Goal: Communication & Community: Answer question/provide support

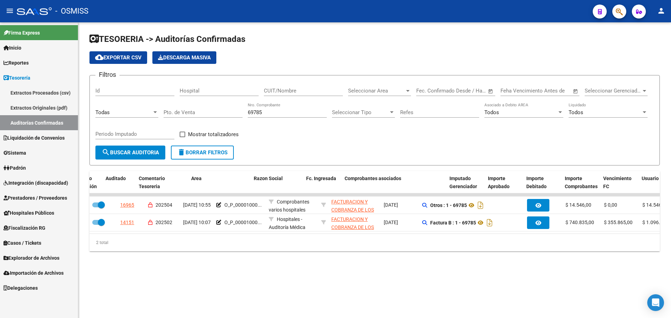
scroll to position [0, 78]
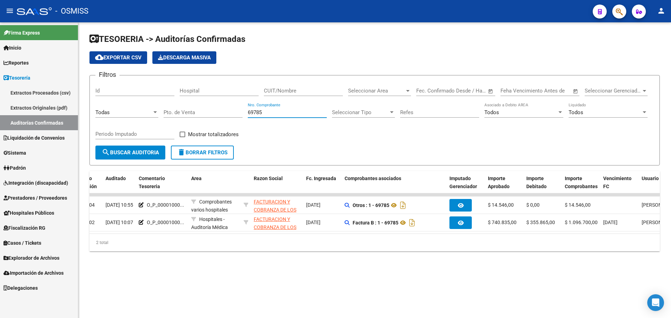
drag, startPoint x: 202, startPoint y: 124, endPoint x: 136, endPoint y: 123, distance: 65.7
click at [136, 123] on div "Filtros Id Hospital CUIT/Nombre Seleccionar Area Seleccionar Area Fecha inicio …" at bounding box center [374, 113] width 558 height 65
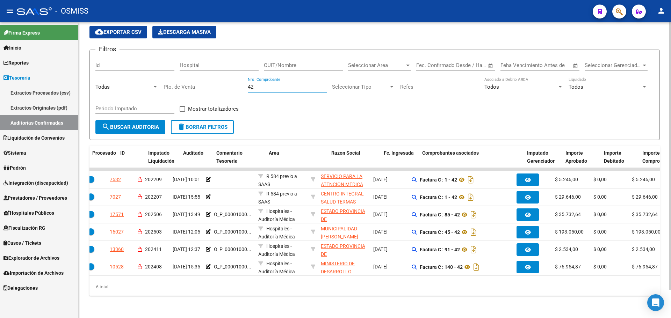
scroll to position [0, 0]
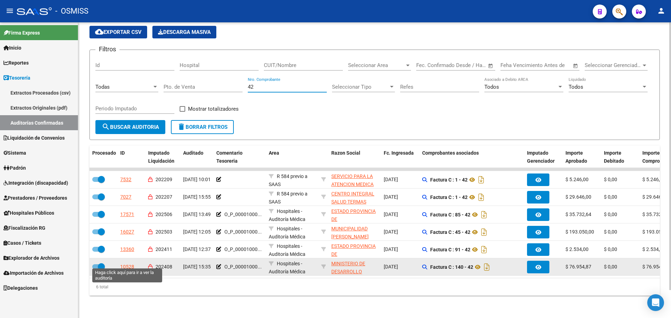
type input "42"
click at [127, 264] on div "10528" at bounding box center [127, 267] width 14 height 8
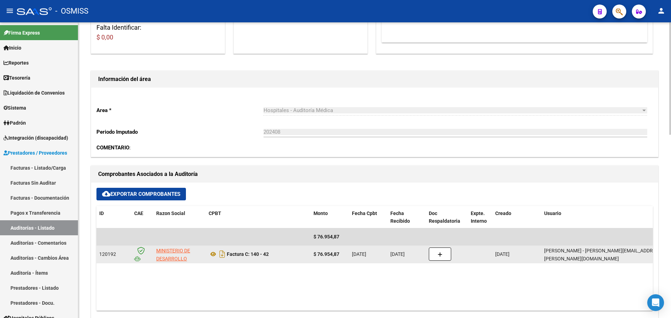
scroll to position [175, 0]
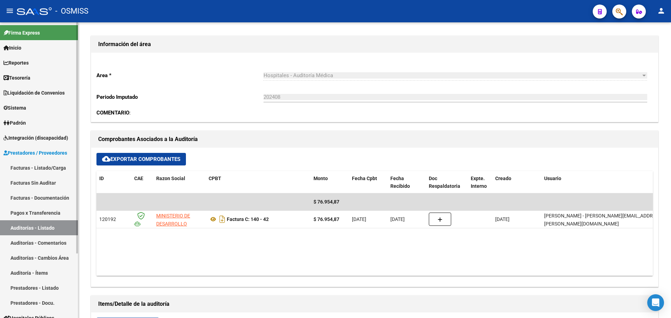
click at [38, 75] on link "Tesorería" at bounding box center [39, 77] width 78 height 15
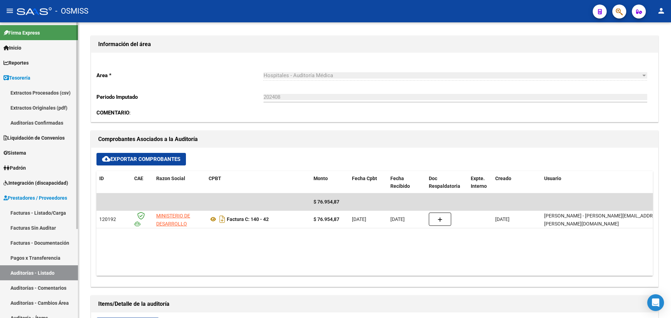
click at [43, 124] on link "Auditorías Confirmadas" at bounding box center [39, 122] width 78 height 15
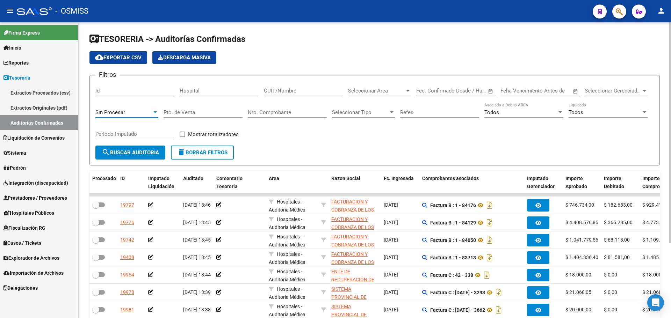
click at [114, 114] on span "Sin Procesar" at bounding box center [110, 112] width 30 height 6
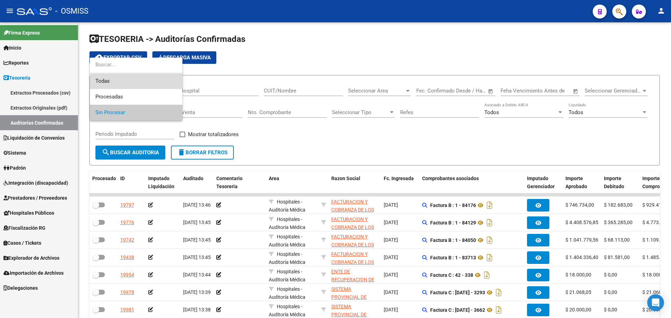
click at [113, 81] on span "Todas" at bounding box center [135, 81] width 81 height 16
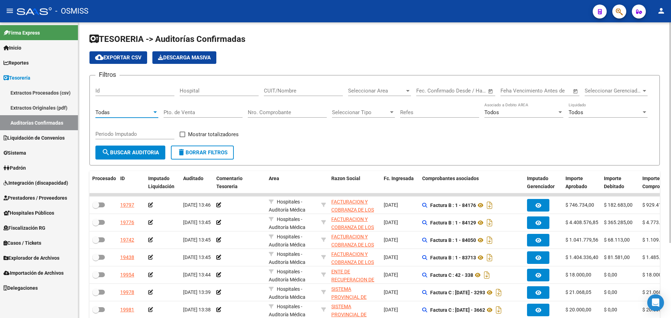
click at [270, 112] on input "Nro. Comprobante" at bounding box center [287, 112] width 79 height 6
type input "14150"
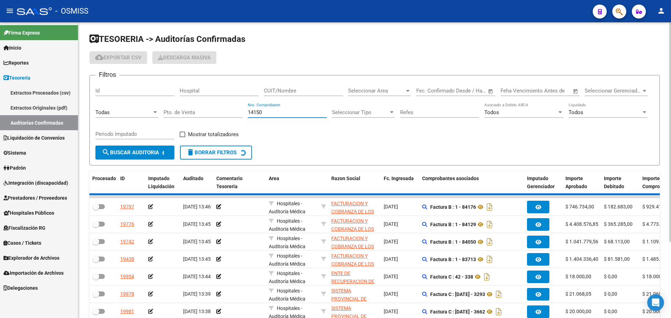
checkbox input "true"
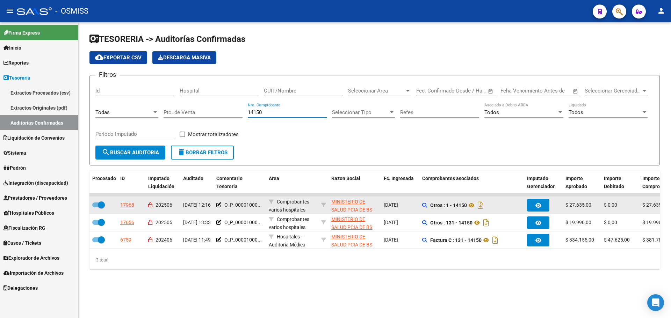
type input "14150"
click at [221, 204] on div "O_P_00001000..." at bounding box center [239, 205] width 47 height 8
click at [218, 204] on icon at bounding box center [218, 205] width 5 height 5
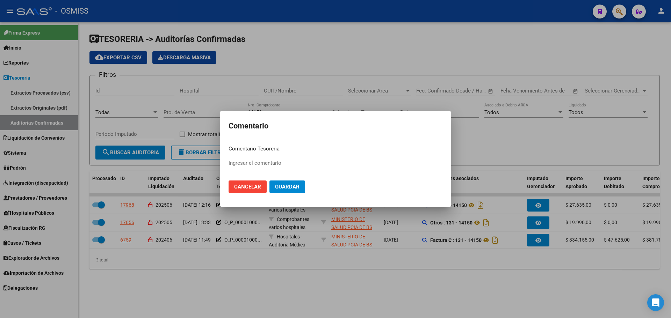
type input "O_P_0000100071352 09/06/2025"
drag, startPoint x: 228, startPoint y: 164, endPoint x: 275, endPoint y: 163, distance: 47.2
click at [275, 163] on mat-dialog-content "Comentario Tesoreria O_P_0000100071352 09/06/2025 Ingresar el comentario Cancel…" at bounding box center [335, 169] width 231 height 59
drag, startPoint x: 279, startPoint y: 164, endPoint x: 224, endPoint y: 159, distance: 55.0
click at [224, 159] on mat-dialog-content "Comentario Tesoreria O_P_0000100071352 09/06/2025 Ingresar el comentario Cancel…" at bounding box center [335, 169] width 231 height 59
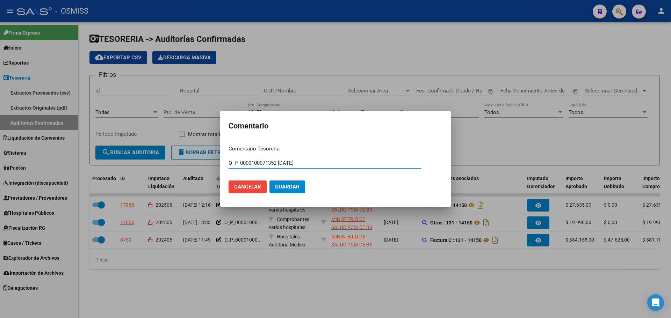
click at [307, 95] on div at bounding box center [335, 159] width 671 height 318
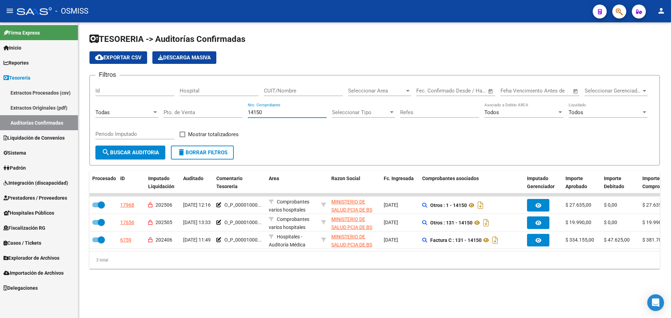
drag, startPoint x: 299, startPoint y: 113, endPoint x: 139, endPoint y: 99, distance: 160.2
click at [139, 99] on div "Filtros Id Hospital CUIT/Nombre Seleccionar Area Seleccionar Area Fecha inicio …" at bounding box center [374, 113] width 558 height 65
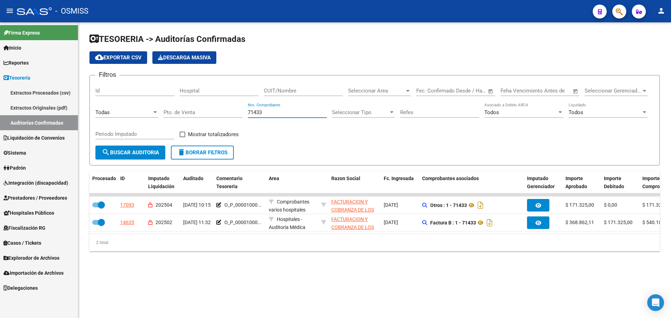
click at [506, 264] on div "TESORERIA -> Auditorías Confirmadas cloud_download Exportar CSV Descarga Masiva…" at bounding box center [374, 147] width 592 height 251
drag, startPoint x: 283, startPoint y: 115, endPoint x: 112, endPoint y: 110, distance: 170.8
click at [112, 110] on div "Filtros Id Hospital CUIT/Nombre Seleccionar Area Seleccionar Area Fecha inicio …" at bounding box center [374, 113] width 558 height 65
click at [406, 269] on div "TESORERIA -> Auditorías Confirmadas cloud_download Exportar CSV Descarga Masiva…" at bounding box center [374, 147] width 592 height 251
drag, startPoint x: 281, startPoint y: 111, endPoint x: 37, endPoint y: 100, distance: 244.0
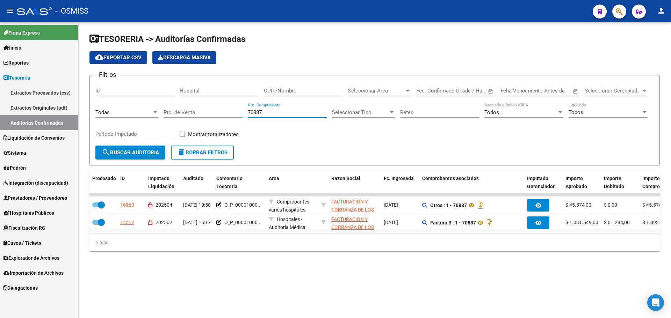
click at [37, 100] on mat-sidenav-container "Firma Express Inicio Calendario SSS Instructivos Contacto OS Reportes Ingresos …" at bounding box center [335, 170] width 671 height 296
click at [253, 274] on div "TESORERIA -> Auditorías Confirmadas cloud_download Exportar CSV Descarga Masiva…" at bounding box center [374, 147] width 592 height 251
click at [418, 267] on div "TESORERIA -> Auditorías Confirmadas cloud_download Exportar CSV Descarga Masiva…" at bounding box center [374, 147] width 592 height 251
drag, startPoint x: 276, startPoint y: 114, endPoint x: 156, endPoint y: 118, distance: 119.9
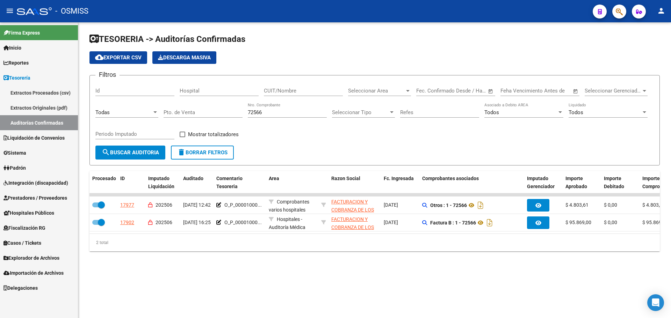
click at [156, 118] on div "Filtros Id Hospital CUIT/Nombre Seleccionar Area Seleccionar Area Fecha inicio …" at bounding box center [374, 113] width 558 height 65
type input "1203"
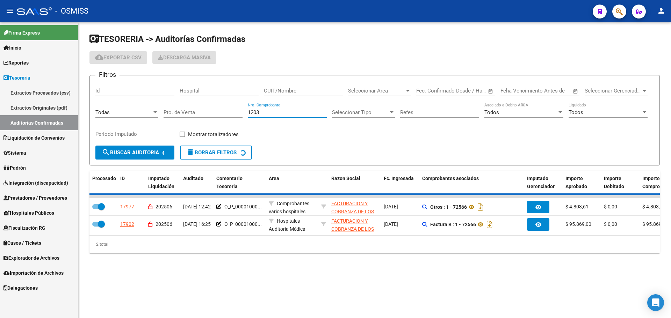
checkbox input "false"
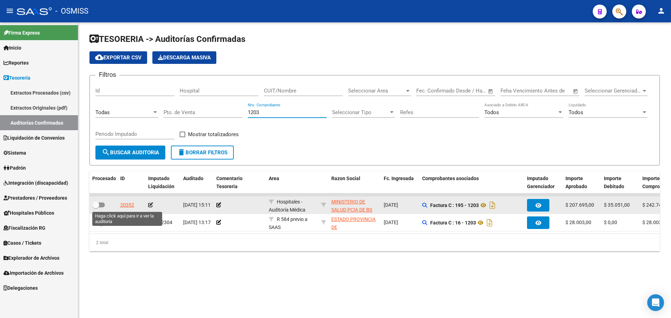
type input "1203"
click at [125, 204] on div "20352" at bounding box center [127, 205] width 14 height 8
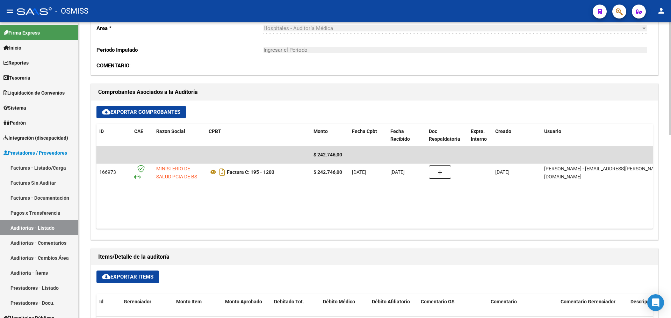
scroll to position [279, 0]
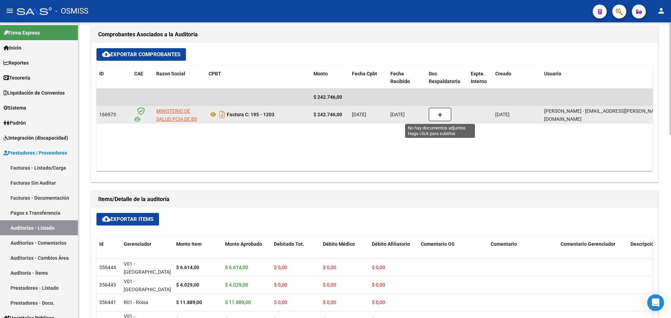
click at [436, 117] on button "button" at bounding box center [440, 114] width 22 height 13
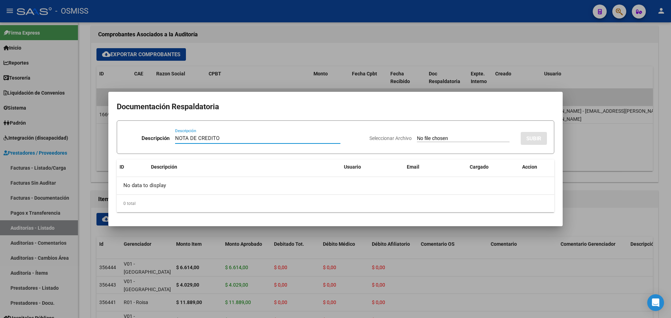
type input "NOTA DE CREDITO"
click at [436, 139] on input "Seleccionar Archivo" at bounding box center [463, 139] width 93 height 7
type input "C:\fakepath\FC. 1203 HOSPITAL NTRA SRA DE LUJAN MIN BS AS.pdf"
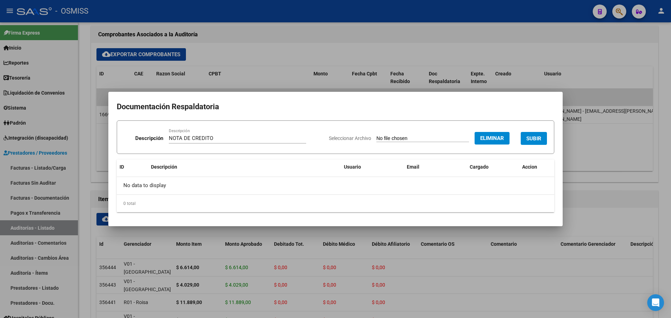
click at [530, 134] on button "SUBIR" at bounding box center [533, 138] width 26 height 13
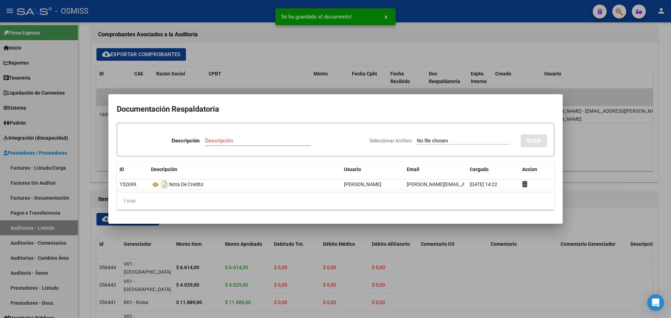
click at [265, 57] on div at bounding box center [335, 159] width 671 height 318
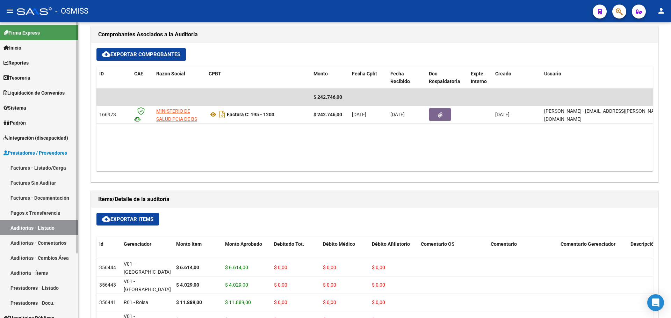
click at [42, 74] on link "Tesorería" at bounding box center [39, 77] width 78 height 15
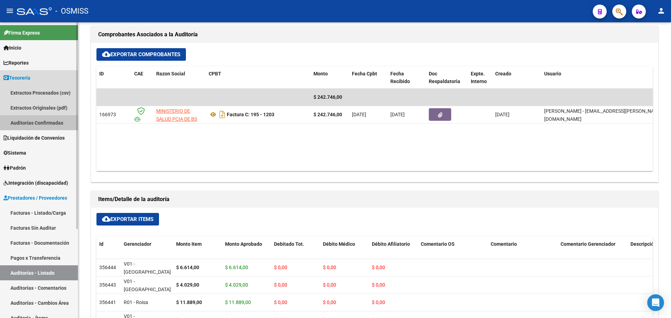
click at [45, 122] on link "Auditorías Confirmadas" at bounding box center [39, 122] width 78 height 15
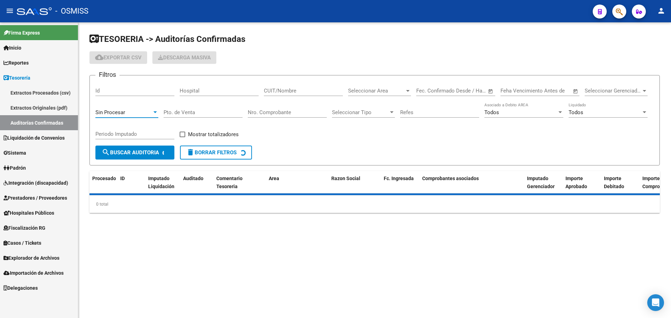
click at [126, 111] on div "Sin Procesar" at bounding box center [123, 112] width 57 height 6
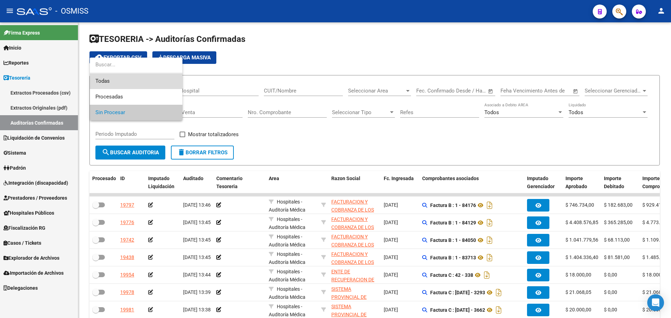
click at [115, 82] on span "Todas" at bounding box center [135, 81] width 81 height 16
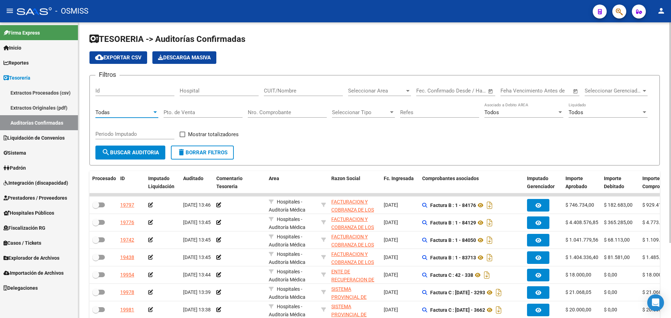
click at [275, 113] on input "Nro. Comprobante" at bounding box center [287, 112] width 79 height 6
type input "75504"
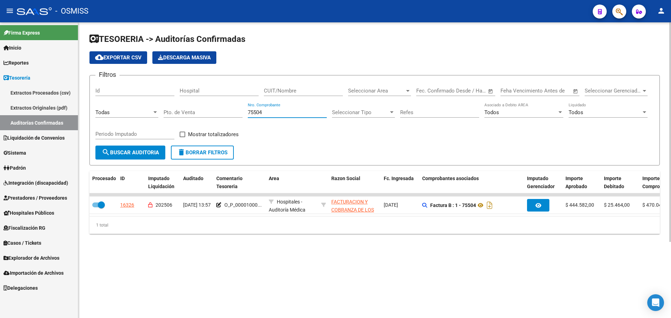
checkbox input "true"
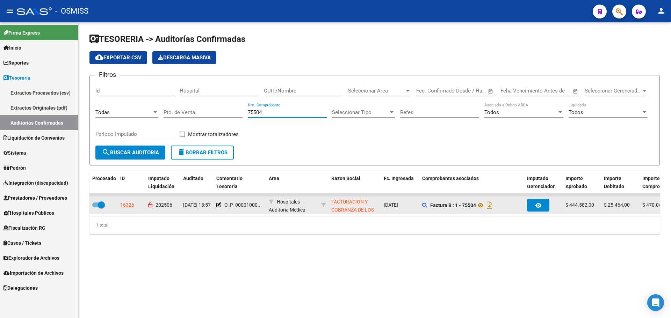
type input "75504"
click at [267, 204] on datatable-body-cell "Hospitales - Auditoría Médica" at bounding box center [292, 205] width 52 height 17
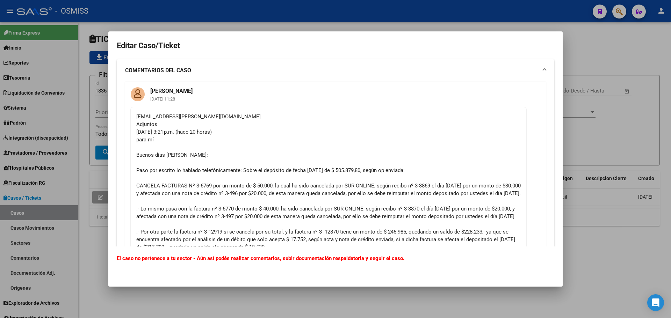
scroll to position [309, 0]
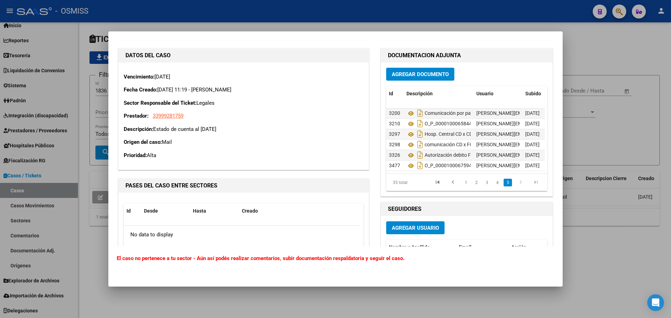
click at [609, 136] on div at bounding box center [335, 159] width 671 height 318
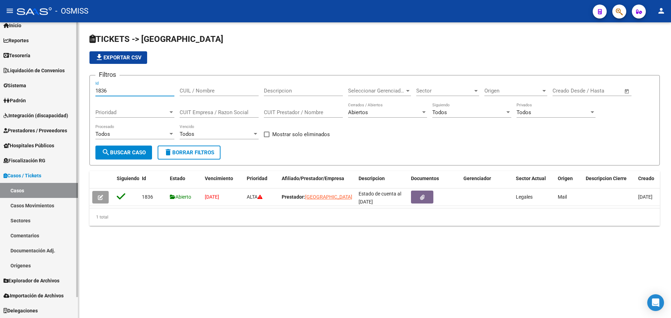
drag, startPoint x: 116, startPoint y: 89, endPoint x: 0, endPoint y: 88, distance: 115.6
click at [0, 88] on mat-sidenav-container "Firma Express Inicio Calendario SSS Instructivos Contacto OS Reportes Ingresos …" at bounding box center [335, 170] width 671 height 296
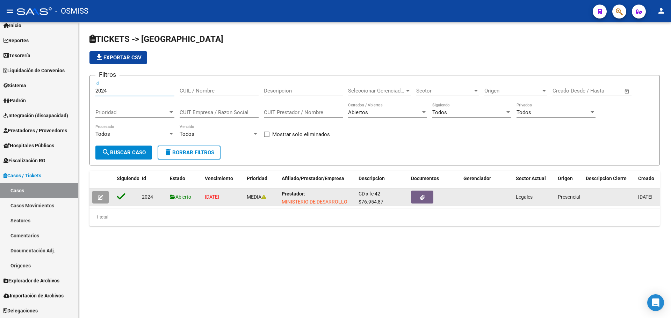
click at [92, 201] on datatable-body-cell at bounding box center [101, 197] width 24 height 17
click at [95, 201] on button "button" at bounding box center [100, 197] width 16 height 13
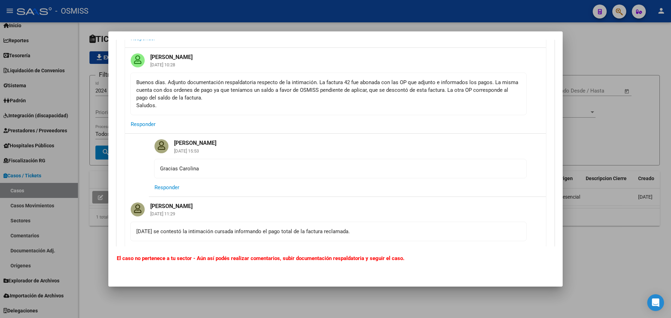
scroll to position [70, 0]
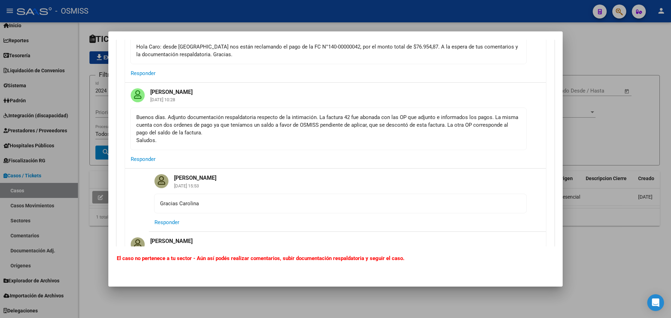
click at [87, 134] on div at bounding box center [335, 159] width 671 height 318
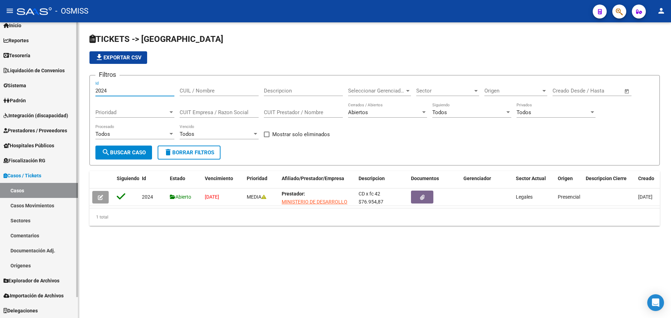
drag, startPoint x: 118, startPoint y: 91, endPoint x: 0, endPoint y: 87, distance: 117.7
click at [0, 87] on mat-sidenav-container "Firma Express Inicio Calendario SSS Instructivos Contacto OS Reportes Ingresos …" at bounding box center [335, 170] width 671 height 296
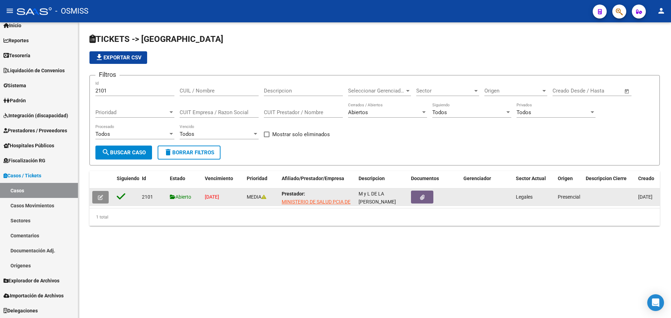
click at [97, 198] on button "button" at bounding box center [100, 197] width 16 height 13
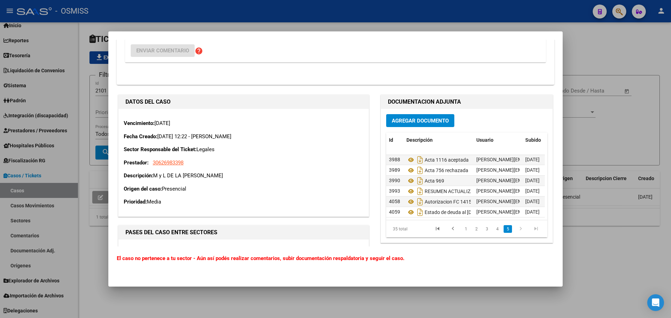
scroll to position [309, 0]
click at [406, 208] on icon at bounding box center [410, 212] width 9 height 8
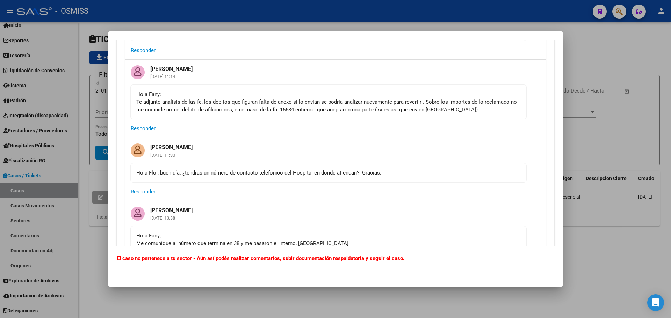
scroll to position [0, 0]
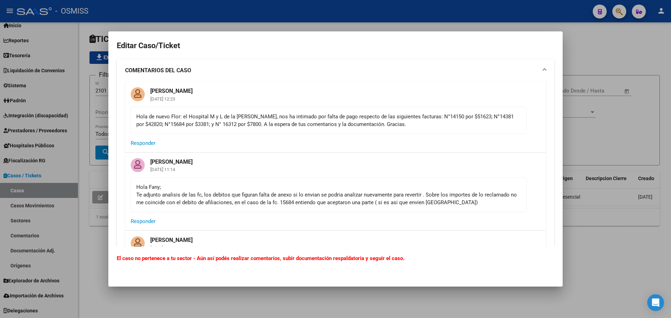
click at [100, 170] on div at bounding box center [335, 159] width 671 height 318
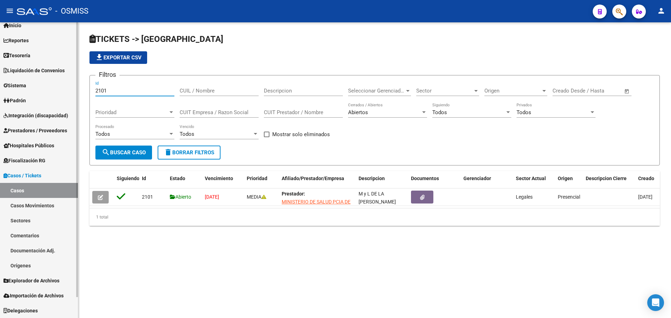
drag, startPoint x: 112, startPoint y: 93, endPoint x: 22, endPoint y: 84, distance: 90.9
click at [22, 84] on mat-sidenav-container "Firma Express Inicio Calendario SSS Instructivos Contacto OS Reportes Ingresos …" at bounding box center [335, 170] width 671 height 296
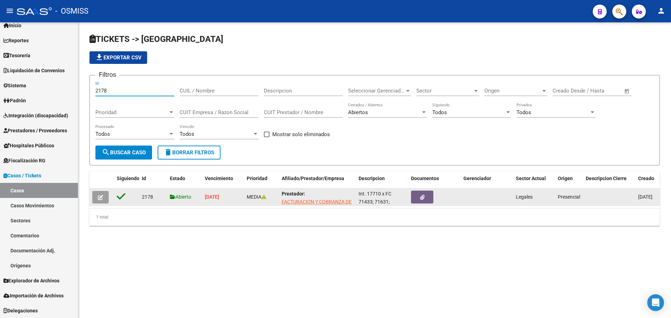
type input "2178"
click at [99, 197] on icon "button" at bounding box center [100, 197] width 5 height 5
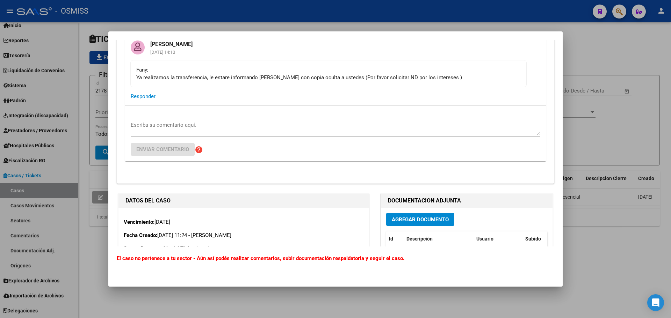
scroll to position [384, 0]
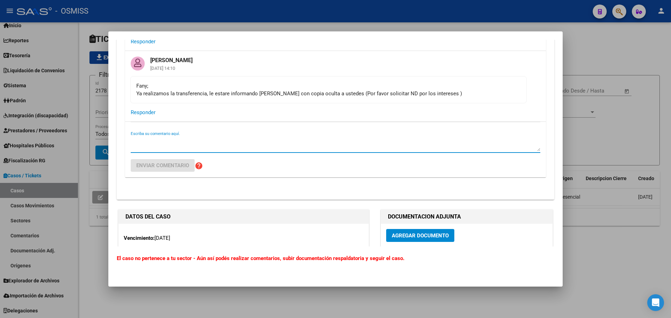
click at [245, 143] on textarea "Escriba su comentario aquí." at bounding box center [335, 144] width 409 height 14
type textarea "[PERSON_NAME]; Adjunto recibos, se puede cerrar caso"
click at [415, 234] on span "Agregar Documento" at bounding box center [420, 236] width 57 height 6
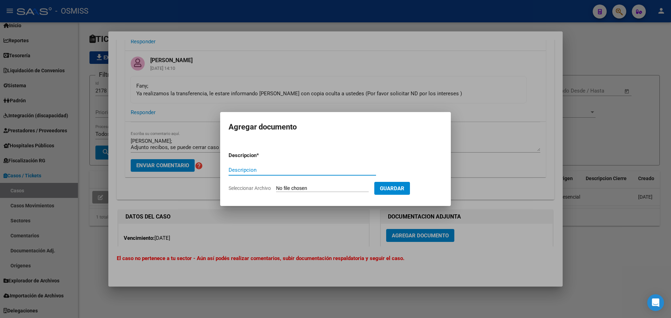
paste input "FC. 71433 FACOEP RECIBO INTERESES"
type input "FC. 71433 FACOEP RECIBO INTERESES"
type input "C:\fakepath\FC. 71433 FACOEP RECIBO INTERESES.pdf"
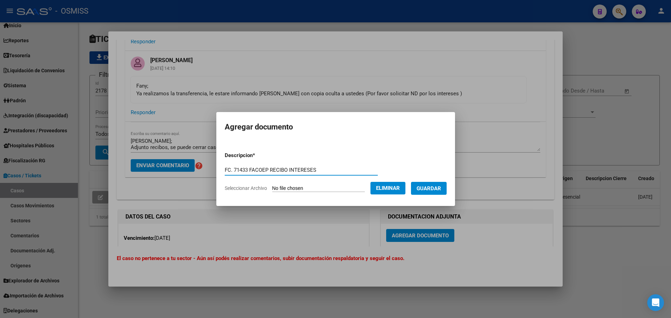
click at [439, 186] on span "Guardar" at bounding box center [428, 188] width 24 height 6
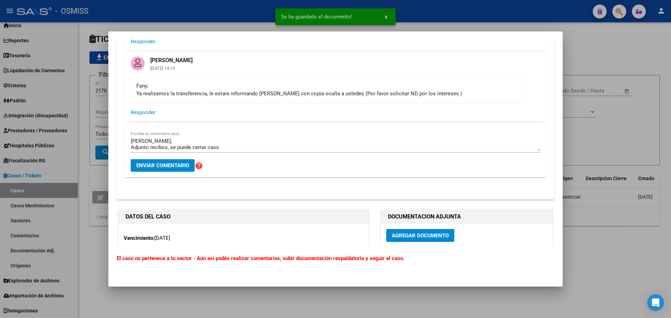
click at [247, 203] on div "Editar Caso/Ticket COMENTARIOS DEL CASO [PERSON_NAME] [DATE] 11:26 Hola de nuev…" at bounding box center [335, 86] width 437 height 862
click at [430, 239] on span "Agregar Documento" at bounding box center [420, 236] width 57 height 6
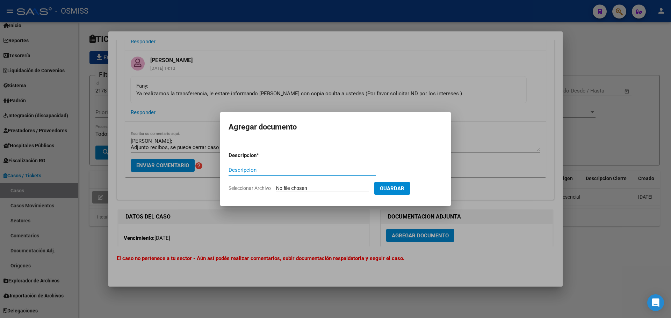
paste input "FC. 71433 FACOEP 1"
type input "FC. 71433 FACOEP 1"
click at [302, 189] on input "Seleccionar Archivo" at bounding box center [322, 188] width 93 height 7
type input "C:\fakepath\FC. 71433 FACOEP 1.pdf"
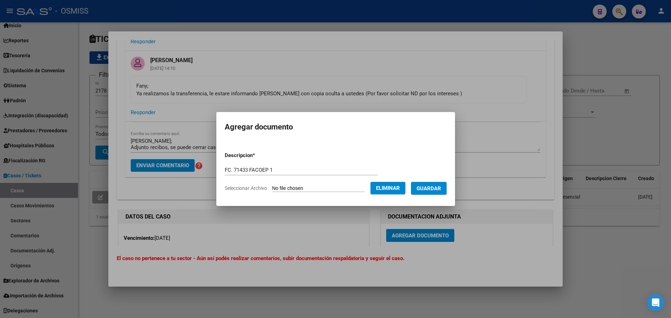
click at [422, 187] on span "Guardar" at bounding box center [428, 188] width 24 height 6
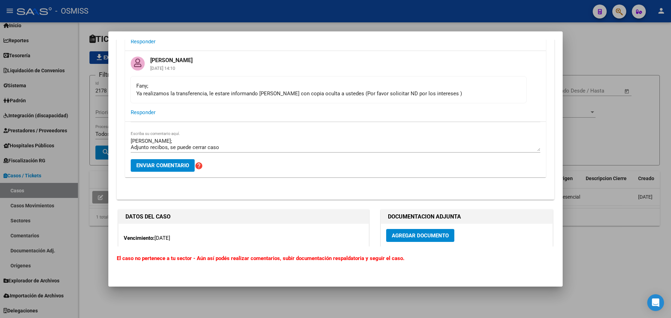
click at [286, 206] on div "Editar Caso/Ticket COMENTARIOS DEL CASO [PERSON_NAME] [DATE] 11:26 Hola de nuev…" at bounding box center [335, 86] width 437 height 862
click at [431, 236] on span "Agregar Documento" at bounding box center [420, 236] width 57 height 6
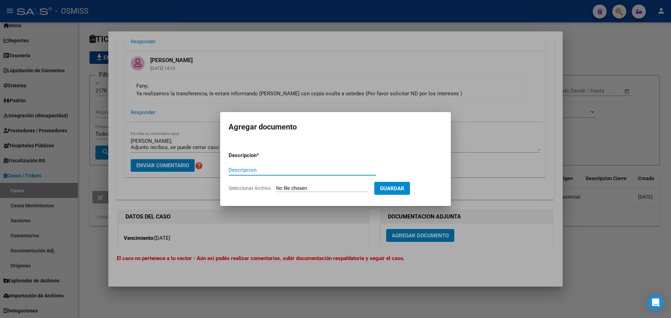
paste input "FC. 71433 FACOEP 2"
type input "FC. 71433 FACOEP 2"
type input "C:\fakepath\FC. 71433 FACOEP 2.pdf"
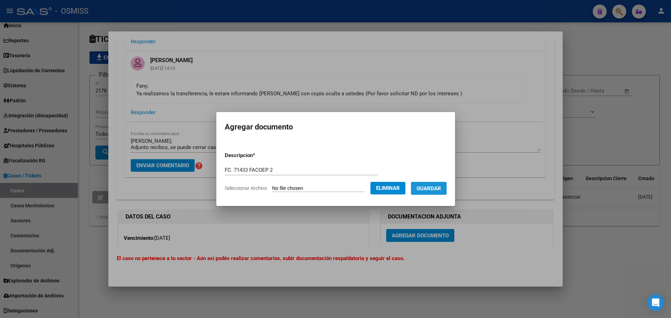
click at [431, 186] on span "Guardar" at bounding box center [428, 188] width 24 height 6
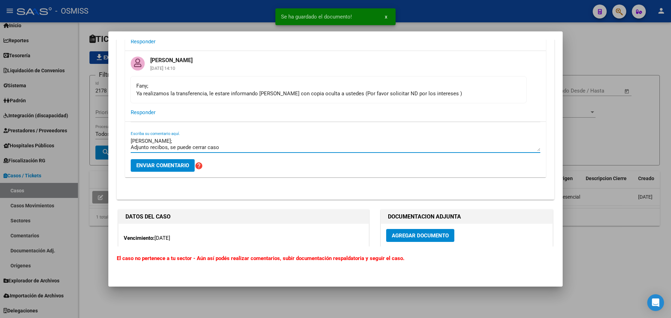
click at [237, 147] on textarea "[PERSON_NAME]; Adjunto recibos, se puede cerrar caso" at bounding box center [335, 144] width 409 height 14
type textarea "[PERSON_NAME]; Adjunto recibos, se puede cerrar caso."
click at [161, 164] on span "Enviar comentario" at bounding box center [162, 165] width 53 height 6
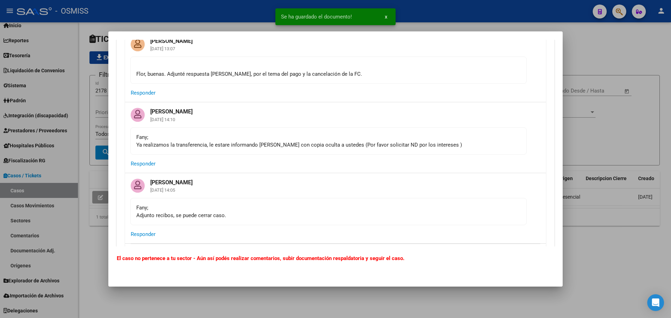
scroll to position [279, 0]
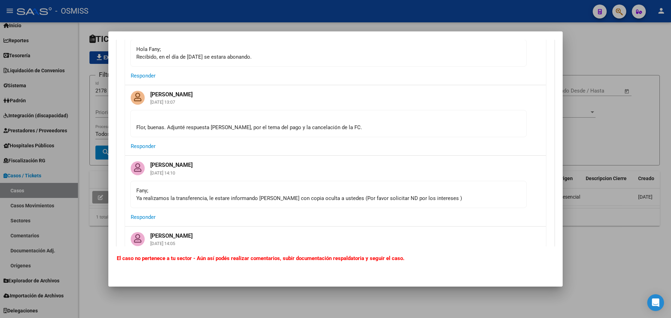
click at [463, 19] on div at bounding box center [335, 159] width 671 height 318
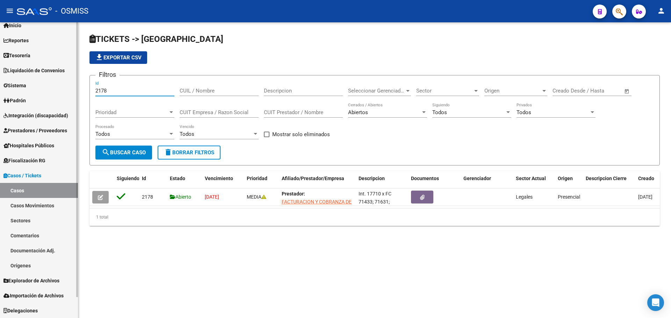
drag, startPoint x: 124, startPoint y: 88, endPoint x: 0, endPoint y: 75, distance: 124.7
click at [0, 75] on mat-sidenav-container "Firma Express Inicio Calendario SSS Instructivos Contacto OS Reportes Ingresos …" at bounding box center [335, 170] width 671 height 296
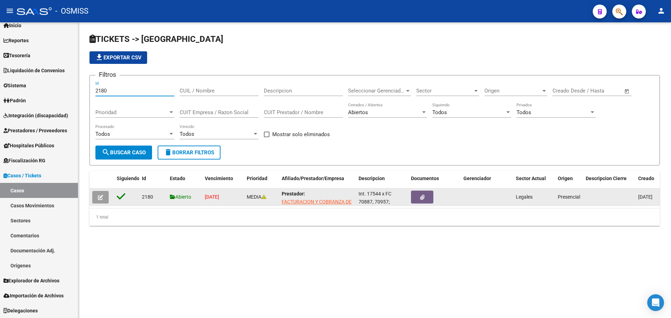
type input "2180"
click at [95, 200] on button "button" at bounding box center [100, 197] width 16 height 13
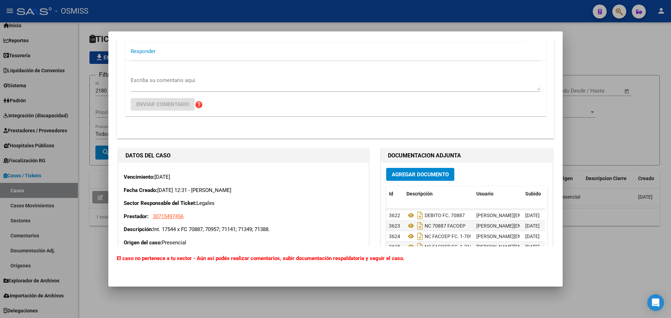
scroll to position [446, 0]
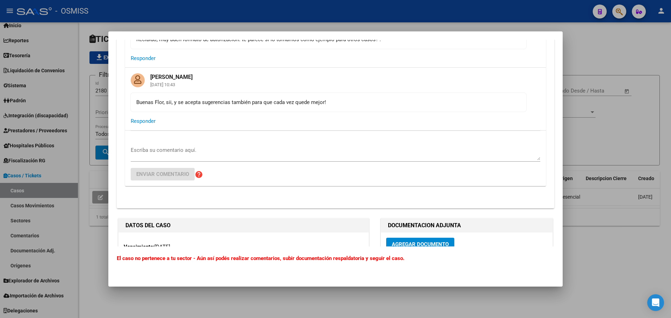
click at [164, 148] on textarea "Escriba su comentario aquí." at bounding box center [335, 153] width 409 height 14
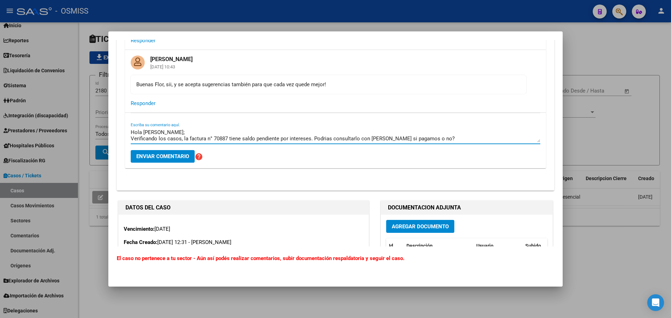
scroll to position [481, 0]
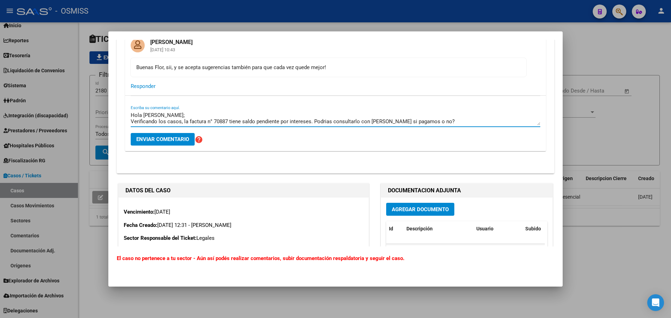
type textarea "Hola [PERSON_NAME]; Verificando los casos, la factura n° 70887 tiene saldo pend…"
click at [420, 208] on span "Agregar Documento" at bounding box center [420, 209] width 57 height 6
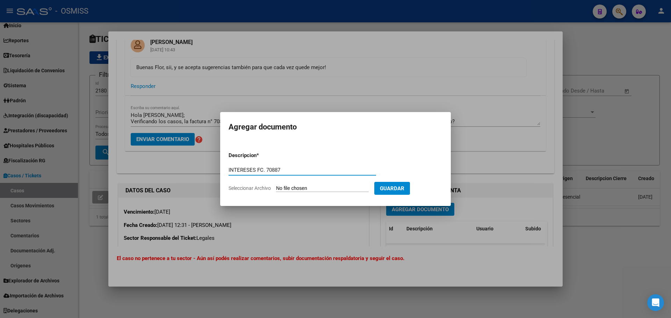
type input "INTERESES FC. 70887"
type input "C:\fakepath\INTERESES FC. 70887.pdf"
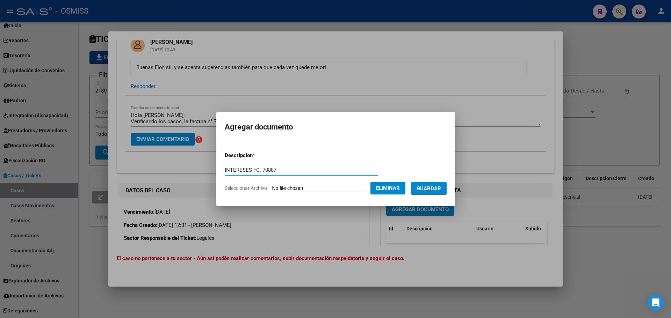
click at [455, 185] on mat-dialog-content "Descripcion * INTERESES FC. 70887 Descripcion Seleccionar Archivo Eliminar Guar…" at bounding box center [335, 169] width 239 height 57
click at [443, 184] on button "Guardar" at bounding box center [429, 188] width 36 height 13
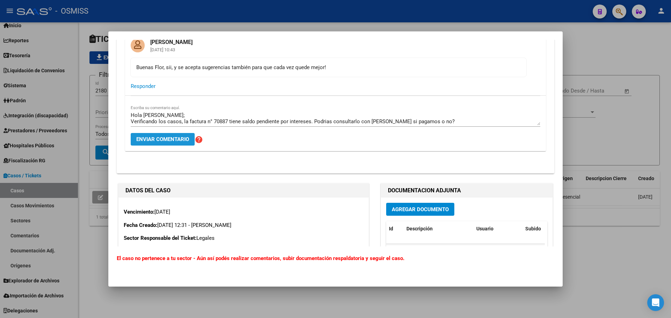
click at [184, 139] on span "Enviar comentario" at bounding box center [162, 139] width 53 height 6
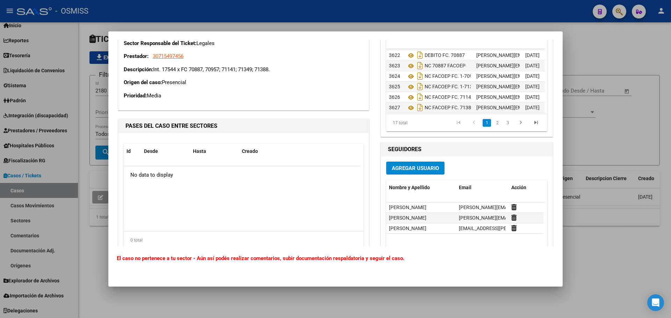
scroll to position [796, 0]
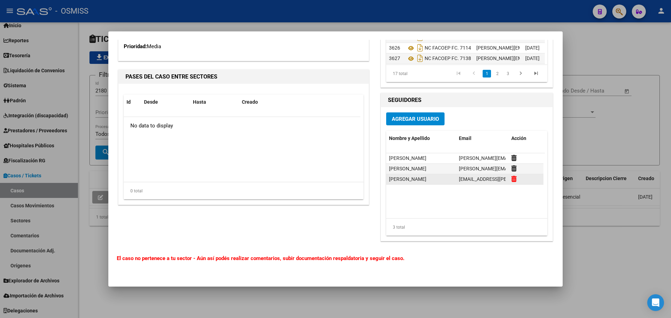
click at [513, 179] on icon at bounding box center [513, 179] width 5 height 7
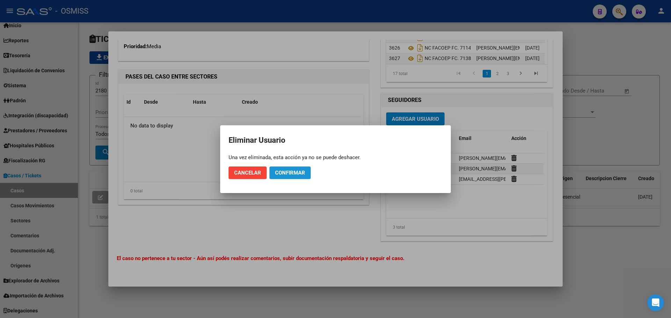
click at [292, 177] on button "Confirmar" at bounding box center [289, 173] width 41 height 13
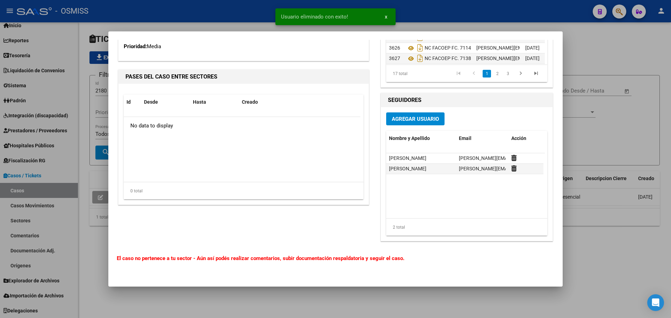
click at [432, 120] on span "Agregar Usuario" at bounding box center [415, 119] width 47 height 6
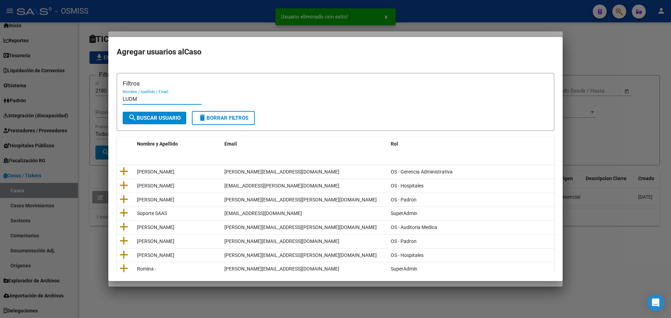
type input "LUDM"
click at [144, 118] on span "search Buscar Usuario" at bounding box center [154, 118] width 52 height 6
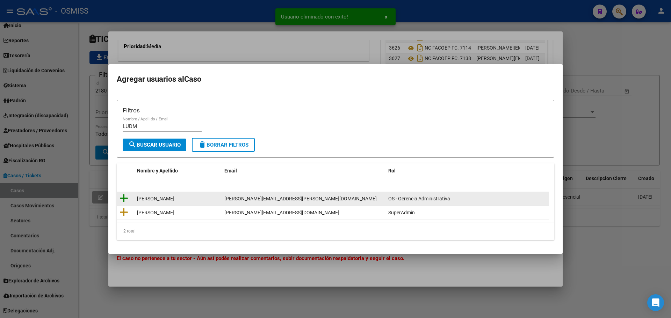
click at [125, 197] on icon at bounding box center [123, 198] width 9 height 10
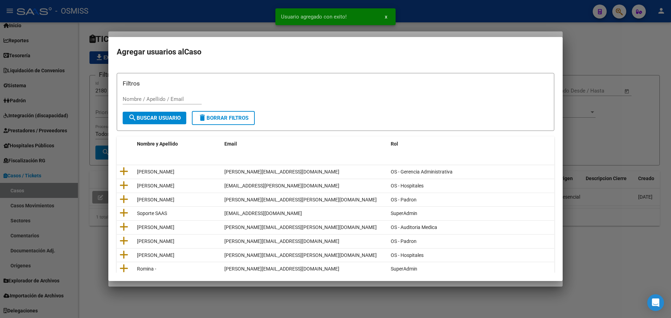
click at [571, 127] on div at bounding box center [335, 159] width 671 height 318
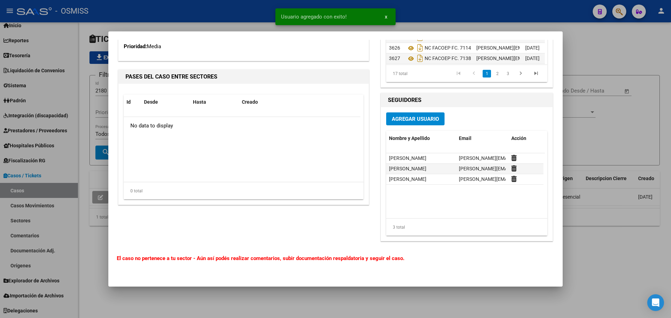
scroll to position [726, 0]
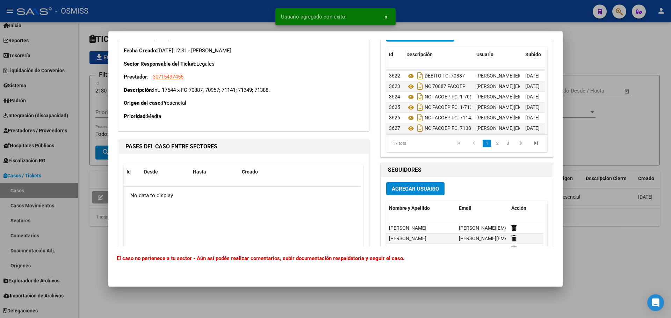
click at [649, 130] on div at bounding box center [335, 159] width 671 height 318
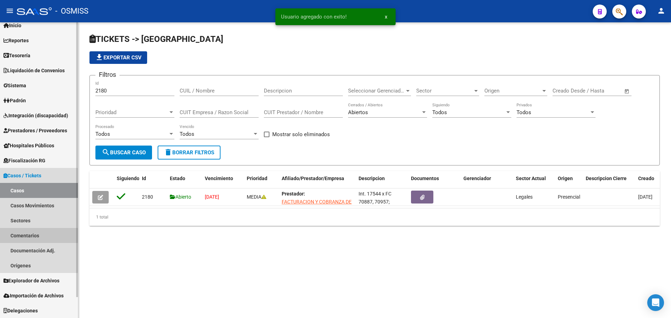
click at [37, 235] on link "Comentarios" at bounding box center [39, 235] width 78 height 15
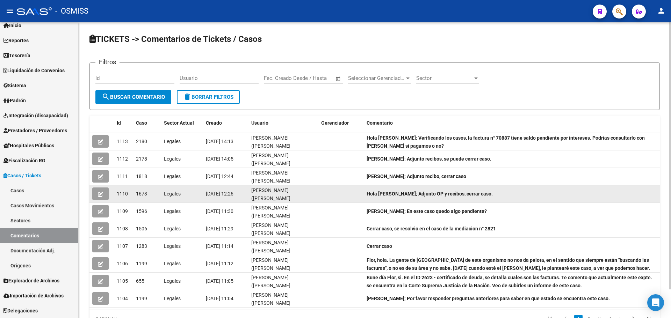
click at [104, 196] on button "button" at bounding box center [100, 194] width 16 height 13
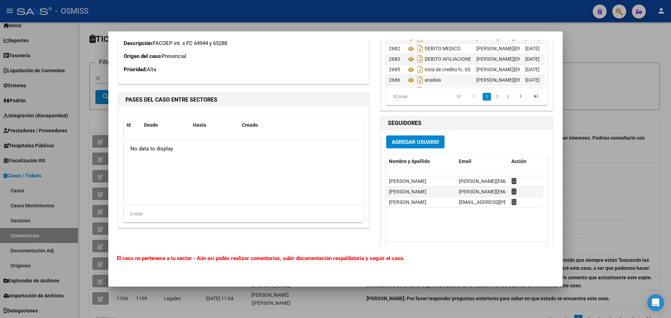
scroll to position [1699, 0]
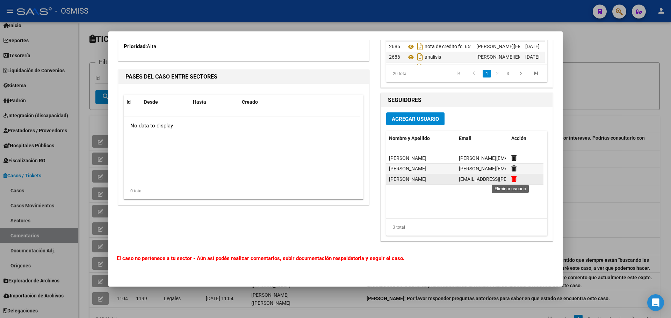
click at [511, 180] on icon at bounding box center [513, 179] width 5 height 7
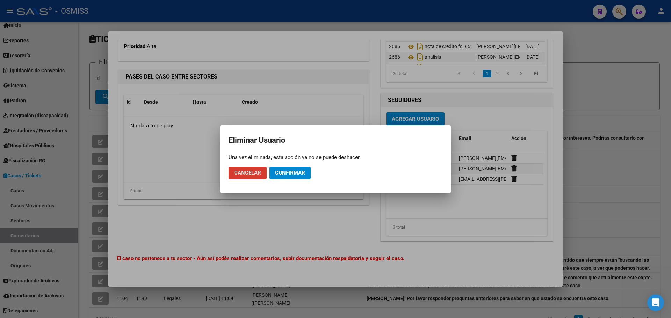
click at [303, 171] on span "Confirmar" at bounding box center [290, 173] width 30 height 6
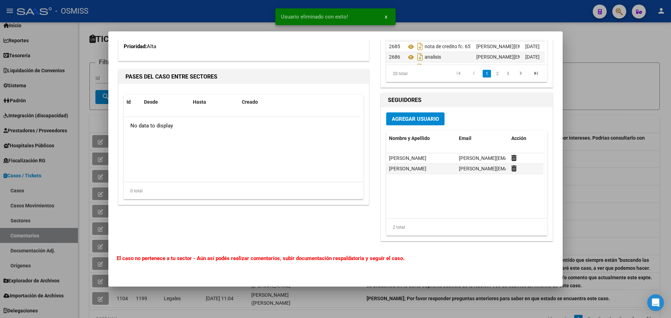
click at [403, 121] on span "Agregar Usuario" at bounding box center [415, 119] width 47 height 6
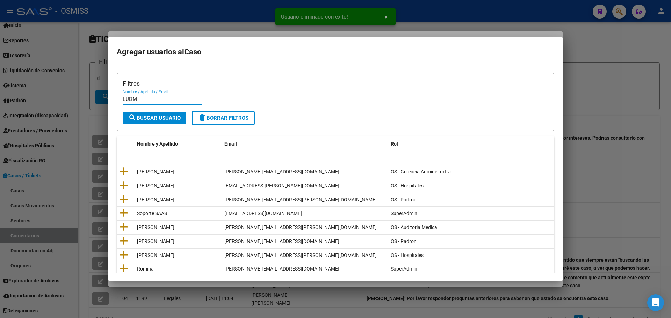
type input "LUDM"
click at [168, 122] on button "search Buscar Usuario" at bounding box center [155, 118] width 64 height 13
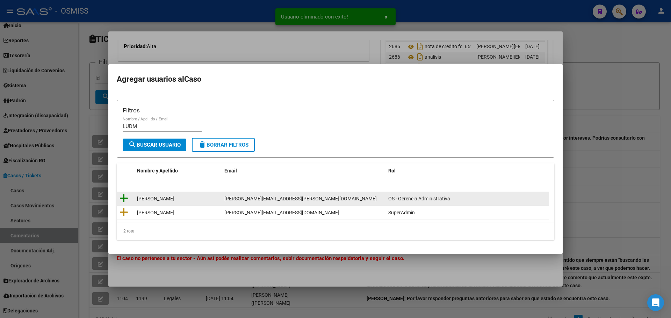
click at [126, 199] on icon at bounding box center [123, 198] width 9 height 10
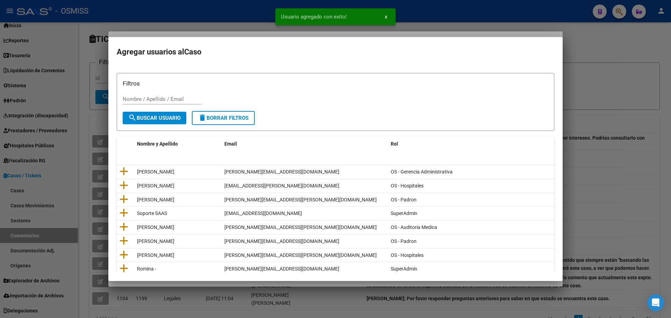
click at [70, 117] on div at bounding box center [335, 159] width 671 height 318
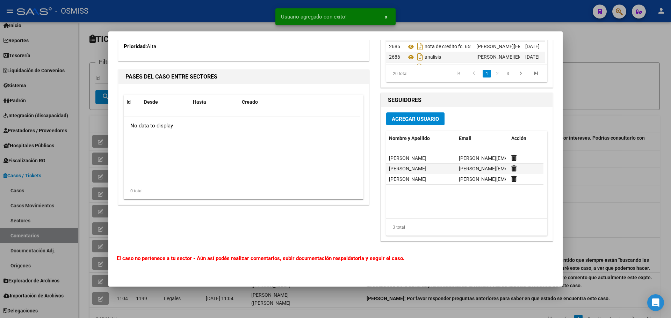
click at [93, 123] on div at bounding box center [335, 159] width 671 height 318
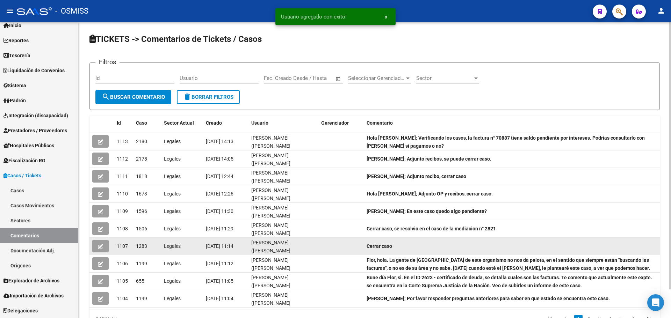
scroll to position [32, 0]
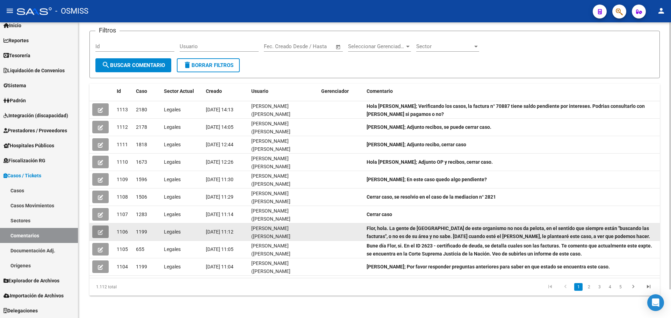
click at [103, 234] on button "button" at bounding box center [100, 232] width 16 height 13
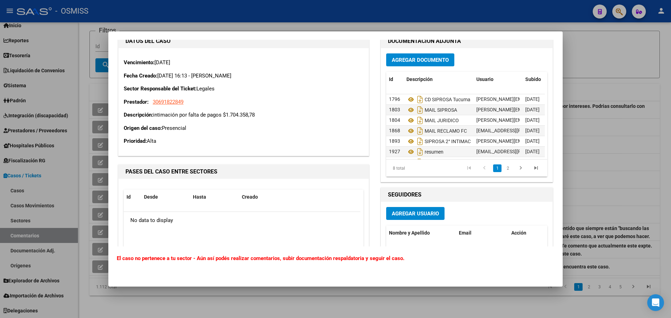
scroll to position [2757, 0]
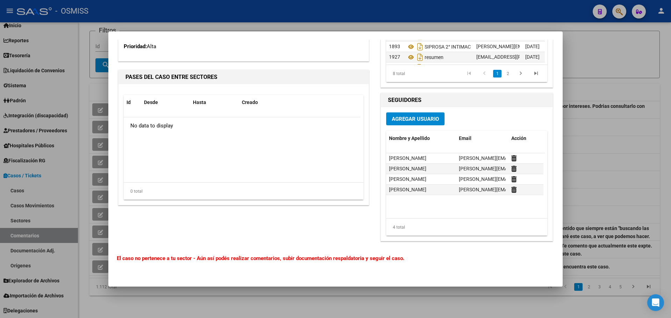
click at [641, 154] on div at bounding box center [335, 159] width 671 height 318
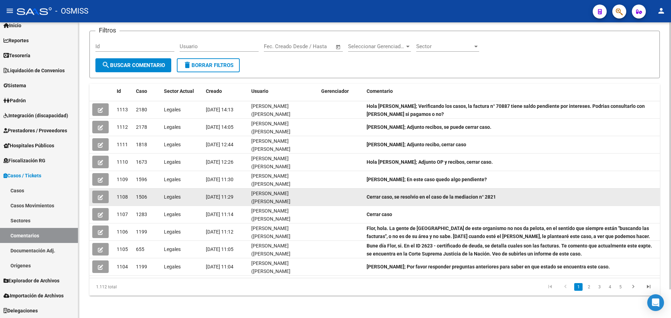
click at [98, 200] on icon "button" at bounding box center [100, 197] width 5 height 5
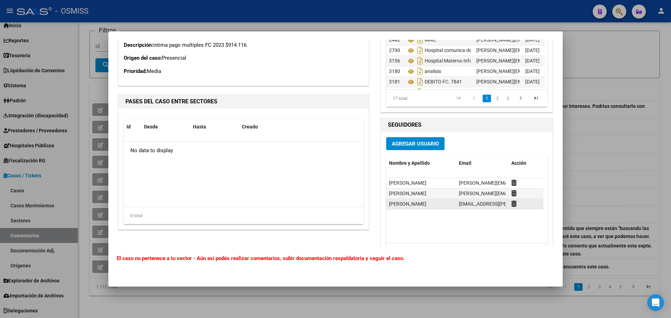
scroll to position [796, 0]
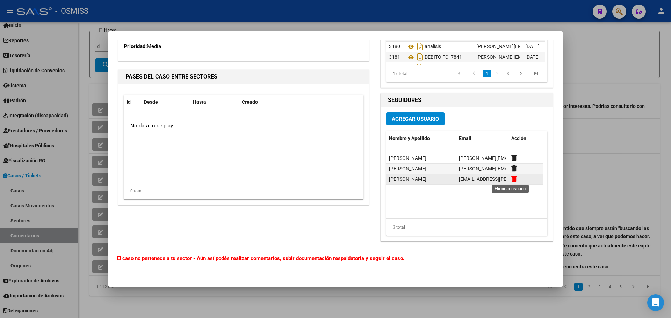
click at [511, 178] on icon at bounding box center [513, 179] width 5 height 7
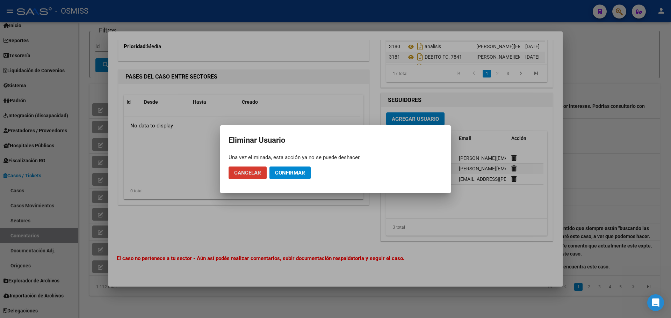
click at [303, 175] on span "Confirmar" at bounding box center [290, 173] width 30 height 6
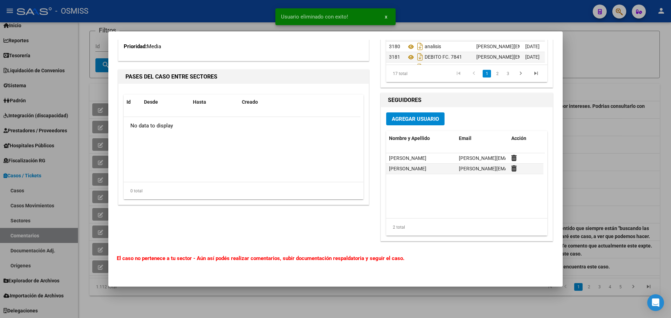
click at [406, 119] on span "Agregar Usuario" at bounding box center [415, 119] width 47 height 6
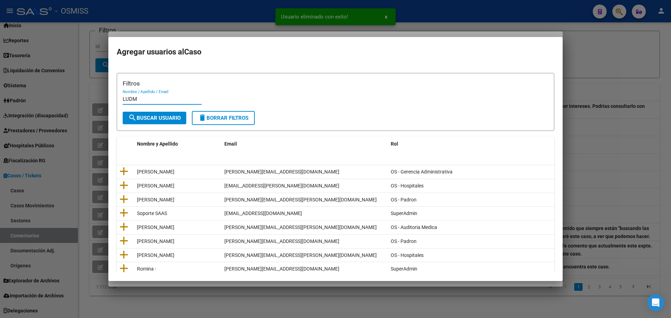
type input "LUDM"
click at [152, 117] on span "search Buscar Usuario" at bounding box center [154, 118] width 52 height 6
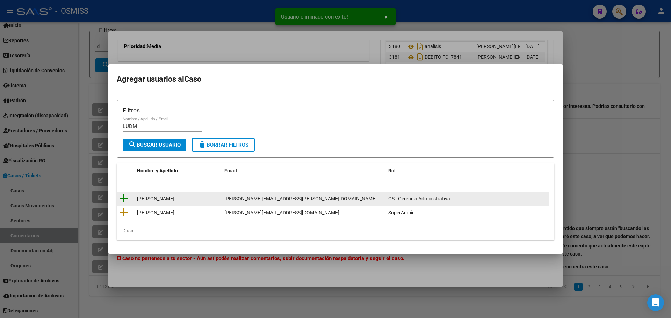
click at [126, 195] on icon at bounding box center [123, 198] width 9 height 10
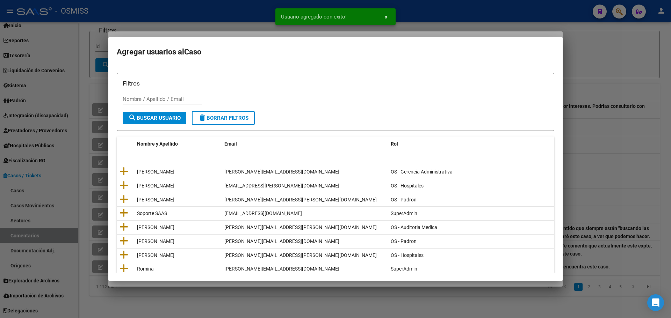
click at [615, 108] on div at bounding box center [335, 159] width 671 height 318
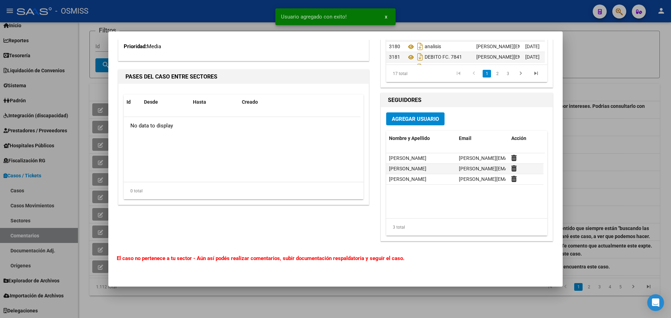
click at [609, 123] on div at bounding box center [335, 159] width 671 height 318
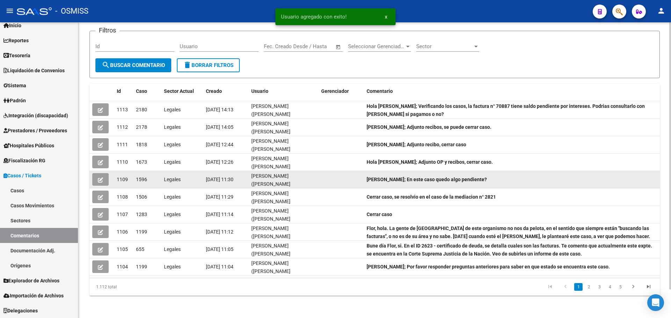
click at [101, 181] on icon "button" at bounding box center [100, 179] width 5 height 5
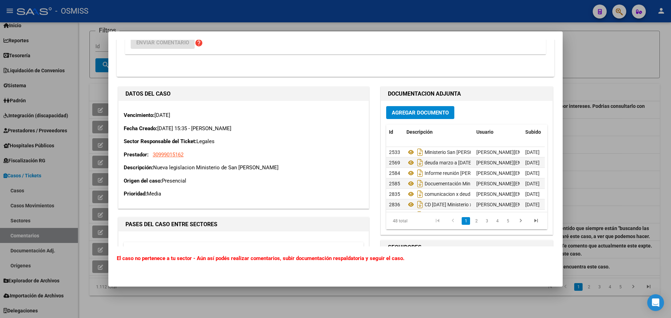
scroll to position [3342, 0]
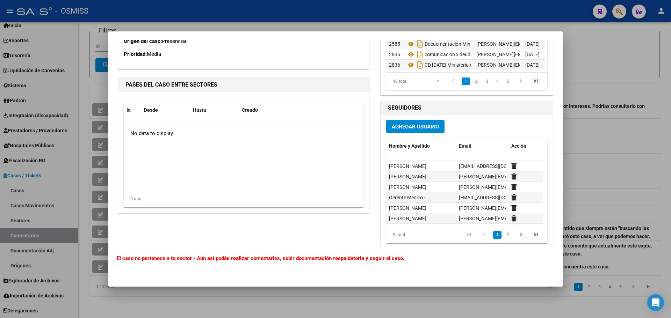
click at [421, 124] on span "Agregar Usuario" at bounding box center [415, 127] width 47 height 6
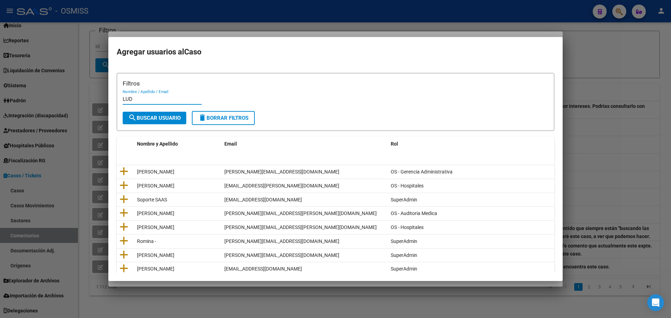
type input "LUD"
click at [157, 119] on span "search Buscar Usuario" at bounding box center [154, 118] width 52 height 6
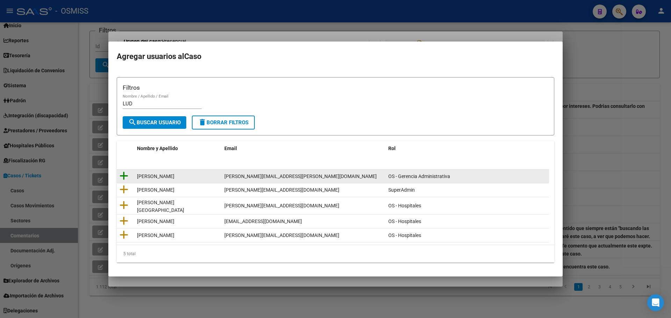
click at [124, 177] on icon at bounding box center [123, 176] width 9 height 10
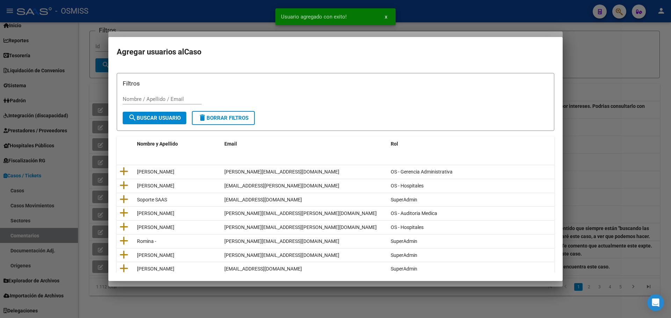
click at [97, 178] on div at bounding box center [335, 159] width 671 height 318
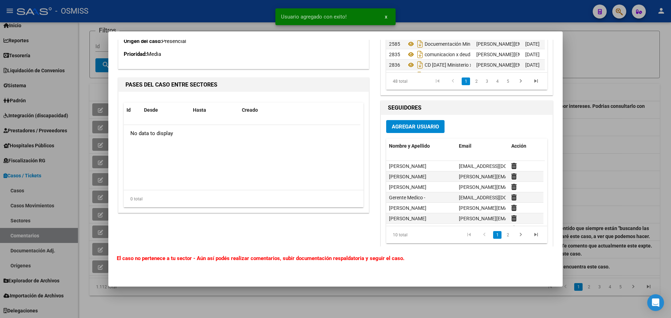
click at [97, 178] on div at bounding box center [335, 159] width 671 height 318
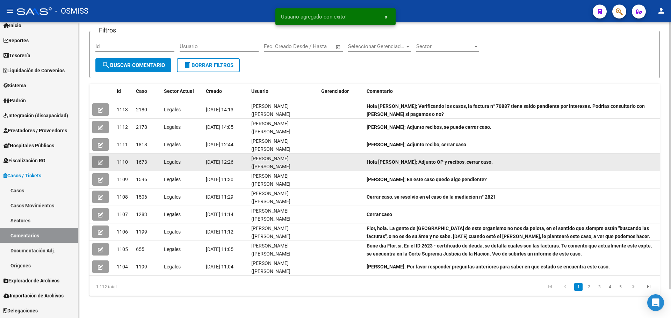
click at [103, 159] on span "button" at bounding box center [100, 162] width 5 height 6
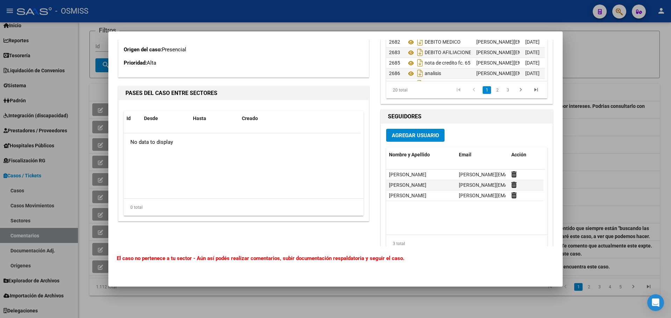
scroll to position [1699, 0]
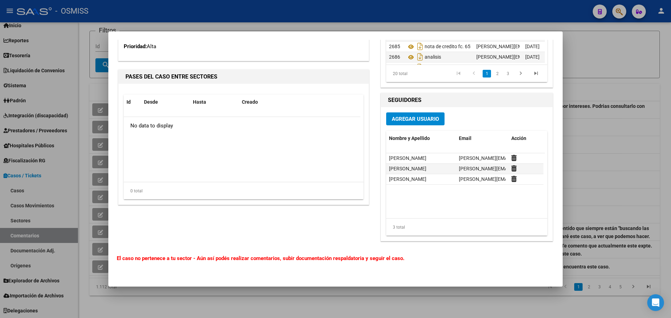
click at [635, 149] on div at bounding box center [335, 159] width 671 height 318
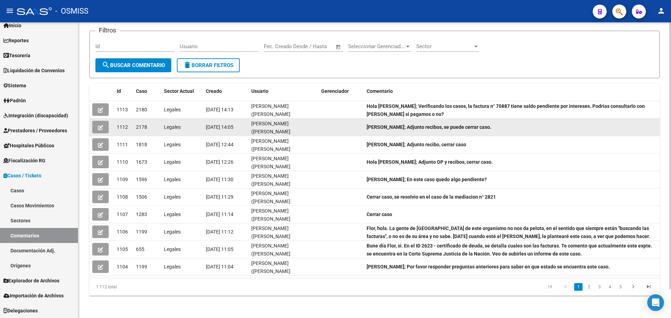
click at [100, 126] on icon "button" at bounding box center [100, 127] width 5 height 5
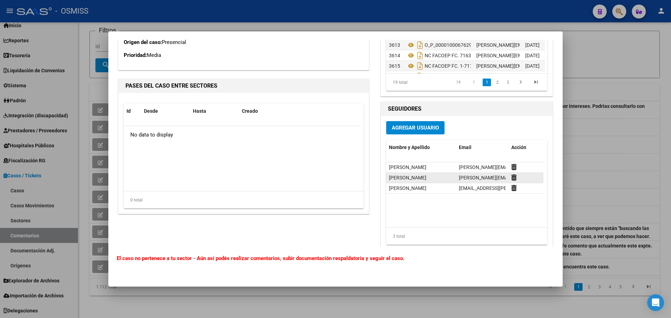
scroll to position [725, 0]
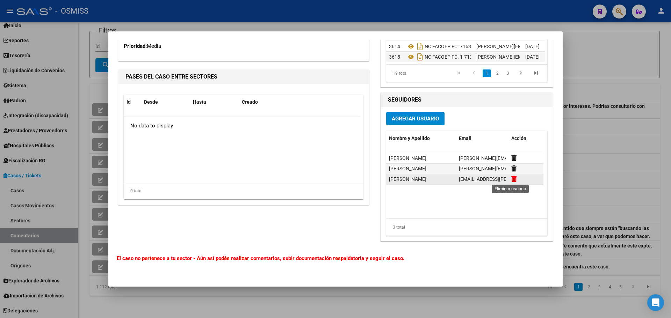
click at [511, 178] on icon at bounding box center [513, 179] width 5 height 7
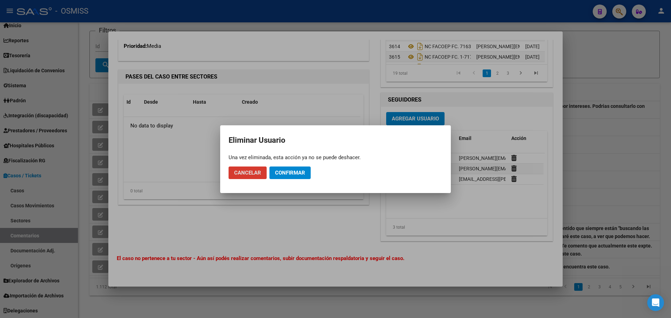
click at [303, 176] on button "Confirmar" at bounding box center [289, 173] width 41 height 13
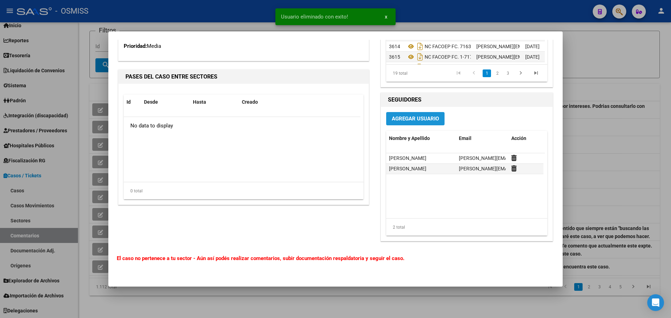
click at [421, 115] on button "Agregar Usuario" at bounding box center [415, 118] width 58 height 13
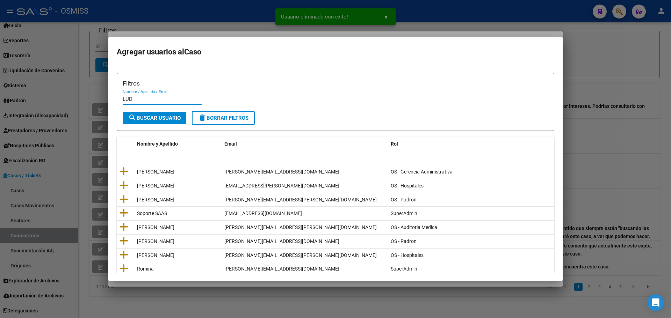
type input "LUD"
click at [183, 112] on button "search Buscar Usuario" at bounding box center [155, 118] width 64 height 13
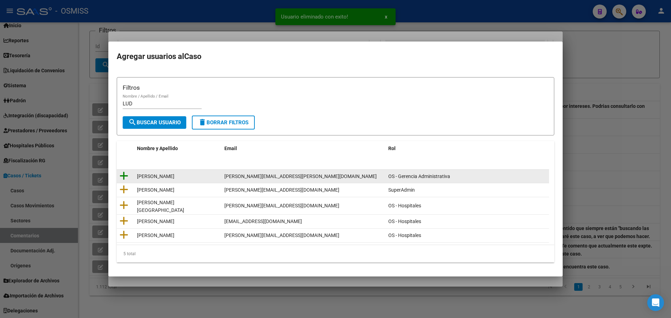
click at [125, 178] on icon at bounding box center [123, 176] width 9 height 10
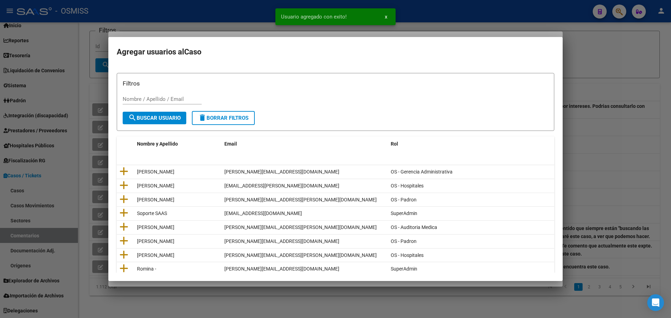
click at [620, 122] on div at bounding box center [335, 159] width 671 height 318
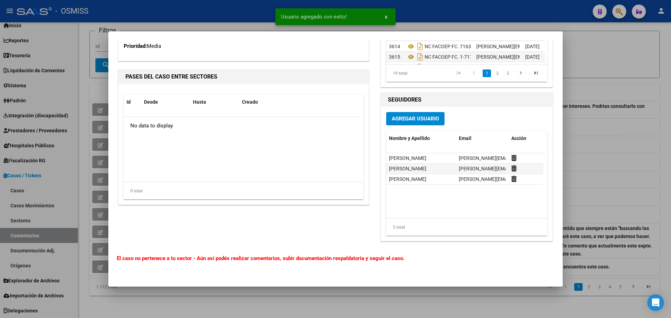
click at [620, 122] on div at bounding box center [335, 159] width 671 height 318
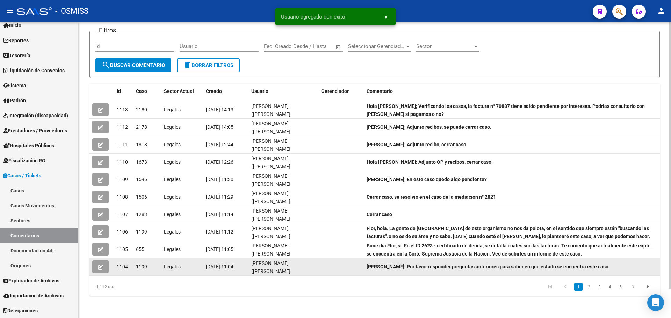
click at [101, 270] on span "button" at bounding box center [100, 267] width 5 height 6
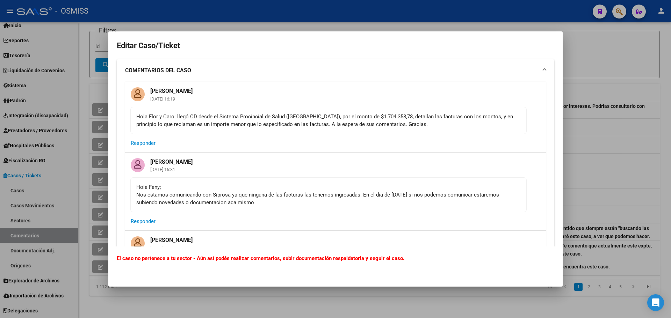
click at [620, 179] on div at bounding box center [335, 159] width 671 height 318
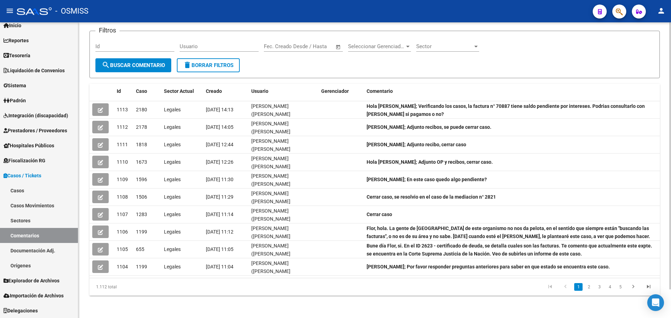
click at [591, 287] on link "2" at bounding box center [588, 287] width 8 height 8
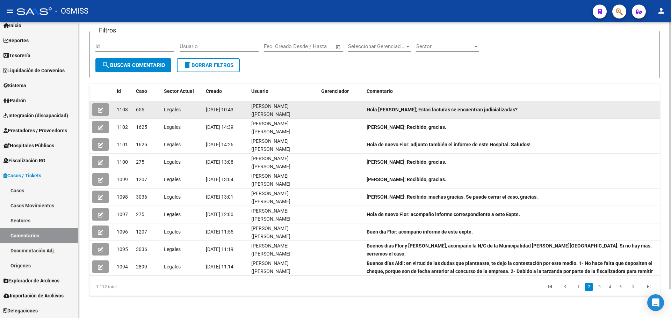
click at [94, 108] on button "button" at bounding box center [100, 109] width 16 height 13
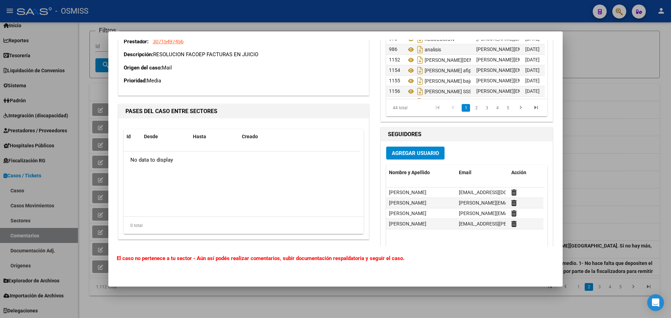
scroll to position [1765, 0]
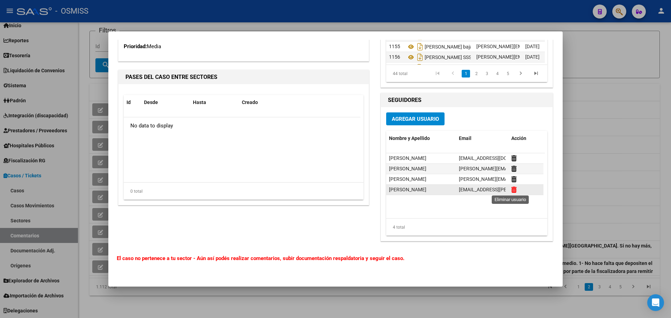
click at [511, 186] on icon at bounding box center [513, 189] width 5 height 7
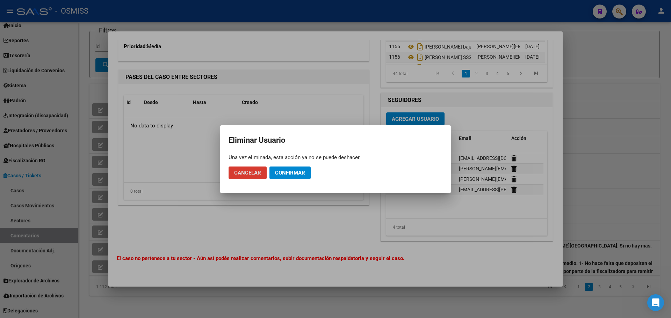
click at [307, 175] on button "Confirmar" at bounding box center [289, 173] width 41 height 13
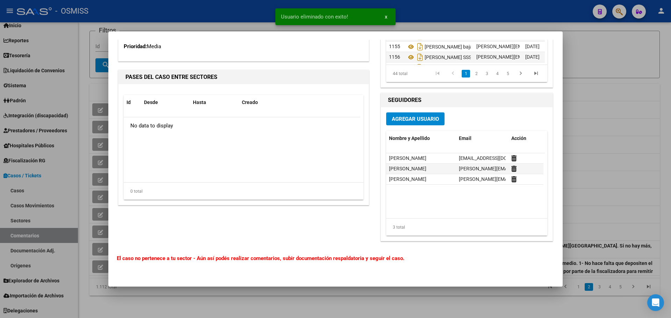
click at [420, 124] on button "Agregar Usuario" at bounding box center [415, 118] width 58 height 13
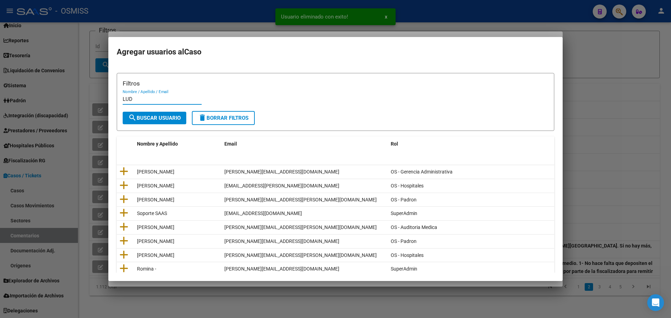
type input "LUD"
click at [139, 118] on span "search Buscar Usuario" at bounding box center [154, 118] width 52 height 6
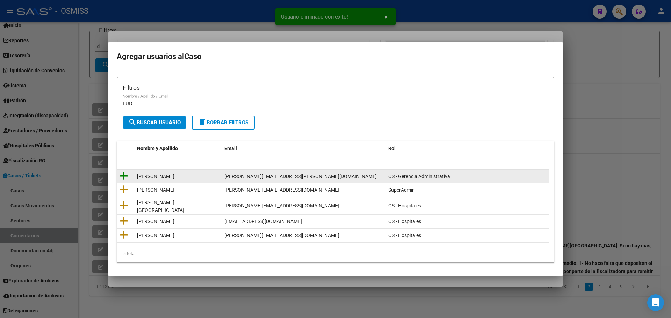
click at [124, 177] on icon at bounding box center [123, 176] width 9 height 10
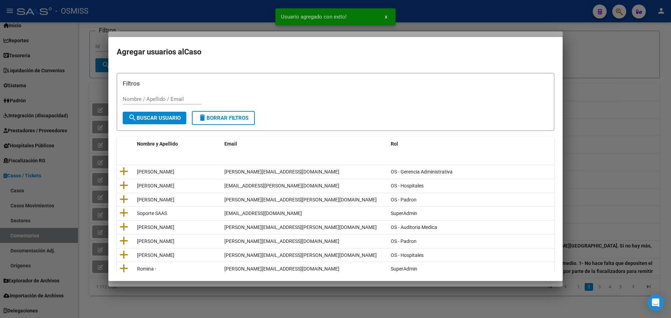
click at [600, 113] on div at bounding box center [335, 159] width 671 height 318
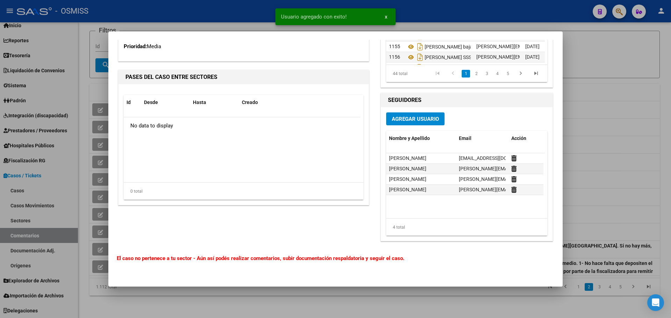
click at [600, 113] on div at bounding box center [335, 159] width 671 height 318
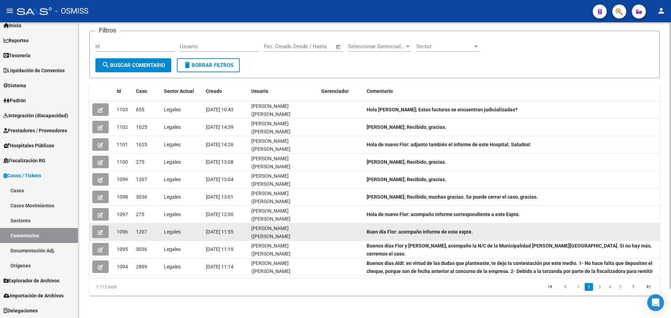
click at [92, 231] on datatable-body-cell at bounding box center [101, 232] width 24 height 17
click at [97, 235] on button "button" at bounding box center [100, 232] width 16 height 13
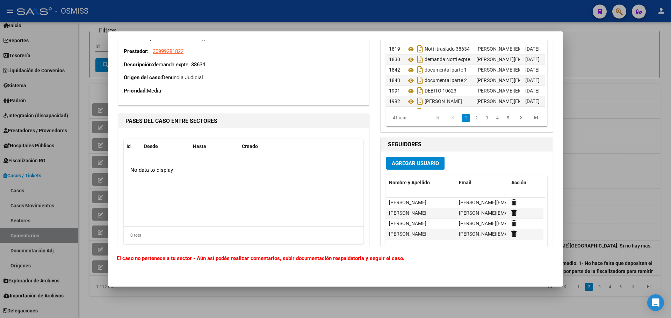
scroll to position [865, 0]
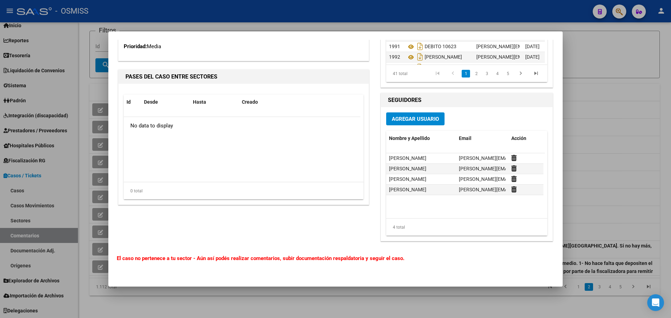
click at [611, 157] on div at bounding box center [335, 159] width 671 height 318
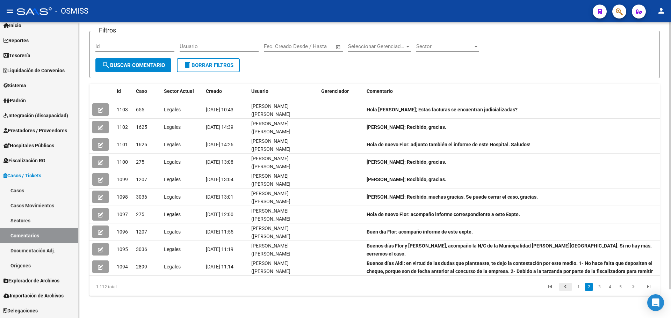
click at [569, 288] on icon "go to previous page" at bounding box center [565, 288] width 9 height 8
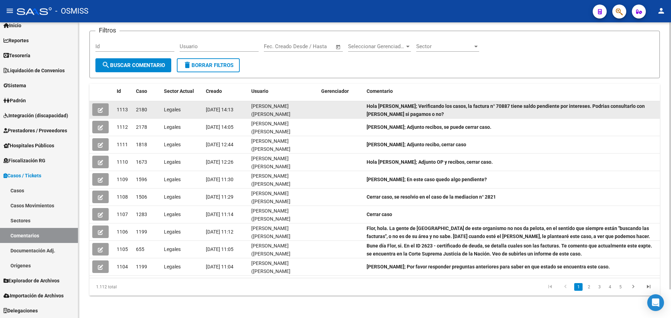
click at [97, 110] on button "button" at bounding box center [100, 109] width 16 height 13
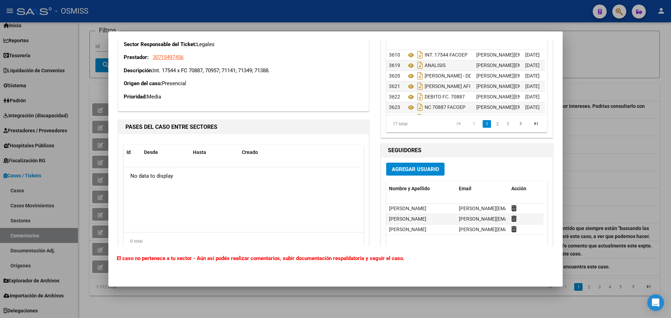
scroll to position [796, 0]
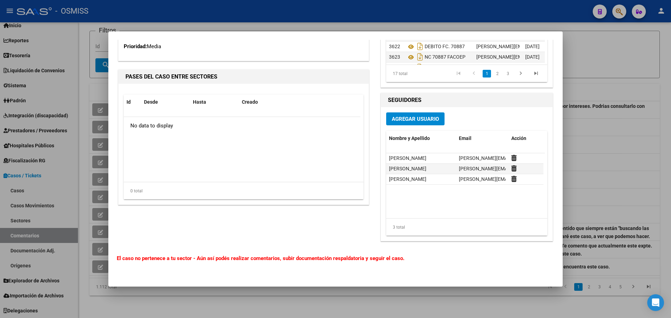
click at [664, 132] on div at bounding box center [335, 159] width 671 height 318
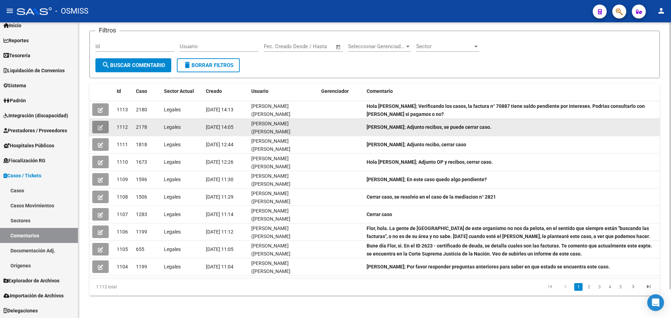
click at [98, 130] on span "button" at bounding box center [100, 127] width 5 height 6
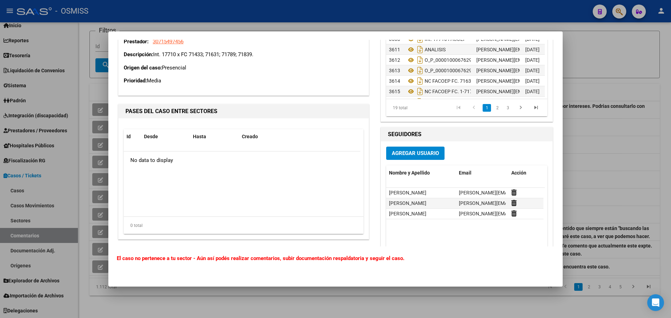
scroll to position [725, 0]
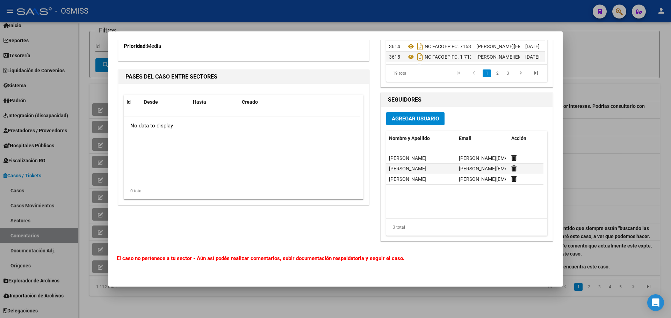
click at [624, 151] on div at bounding box center [335, 159] width 671 height 318
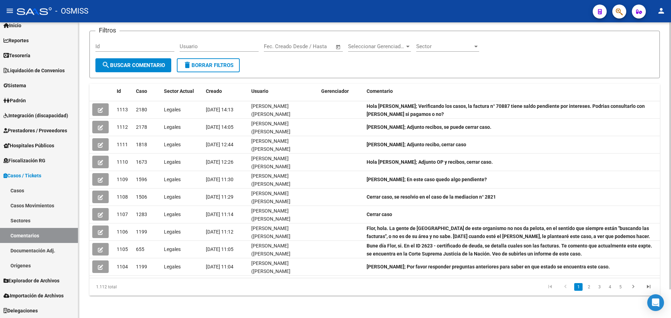
click at [376, 301] on div "TICKETS -> Comentarios de Tickets / Casos Filtros Id Usuario Fecha inicio – Fec…" at bounding box center [374, 155] width 592 height 328
click at [34, 191] on link "Casos" at bounding box center [39, 190] width 78 height 15
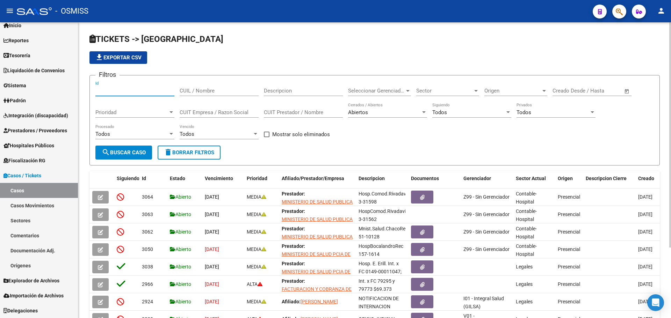
click at [124, 91] on input "Id" at bounding box center [134, 91] width 79 height 6
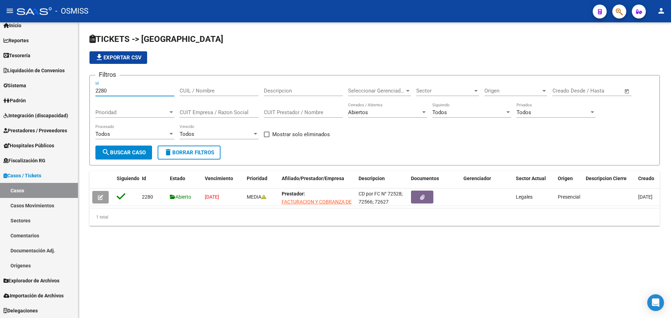
type input "2280"
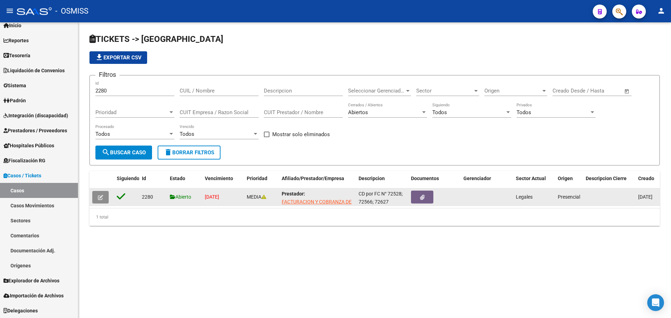
click at [100, 194] on span "button" at bounding box center [100, 197] width 5 height 6
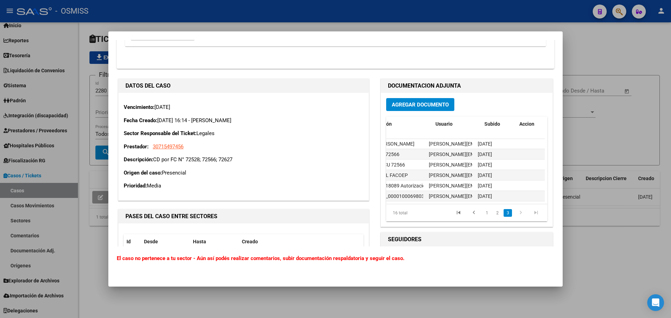
scroll to position [110, 0]
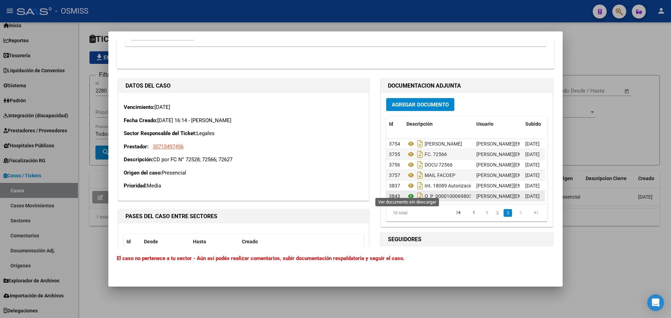
click at [409, 192] on icon at bounding box center [410, 196] width 9 height 8
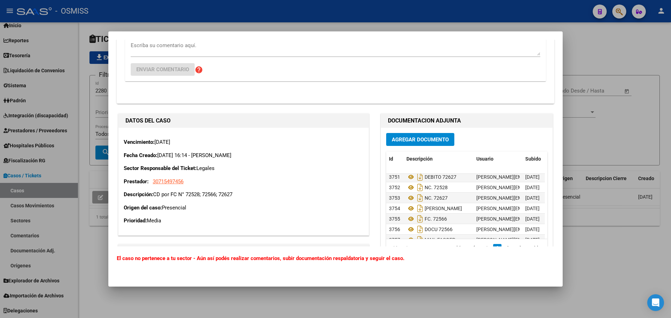
scroll to position [547, 0]
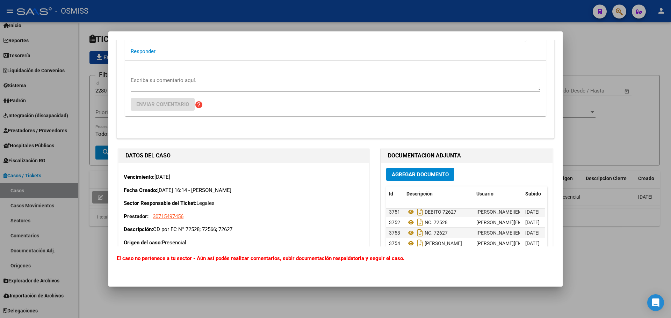
click at [393, 175] on span "Agregar Documento" at bounding box center [420, 174] width 57 height 6
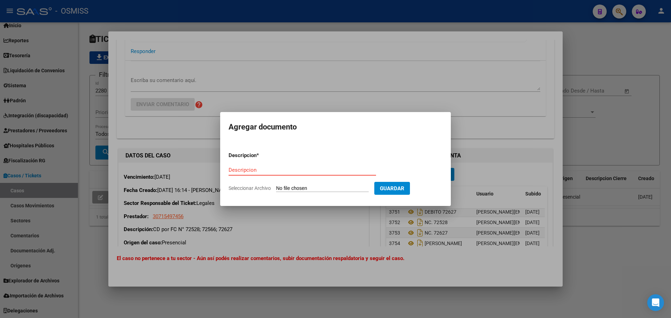
paste input "FC. VARIAS FACOEP R. 35852"
type input "FC. VARIAS FACOEP R. 35852"
type input "C:\fakepath\FC. VARIAS FACOEP R. 35852.pdf"
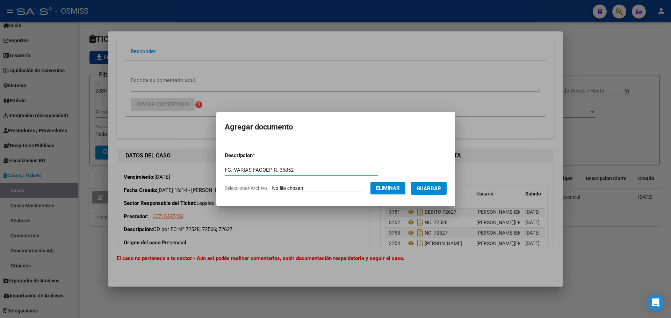
click at [434, 189] on span "Guardar" at bounding box center [428, 188] width 24 height 6
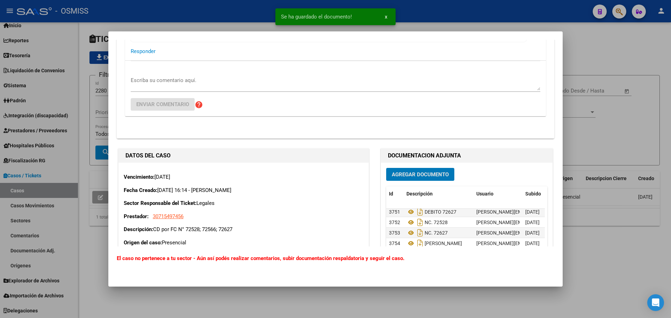
click at [159, 82] on textarea "Escriba su comentario aquí." at bounding box center [335, 83] width 409 height 14
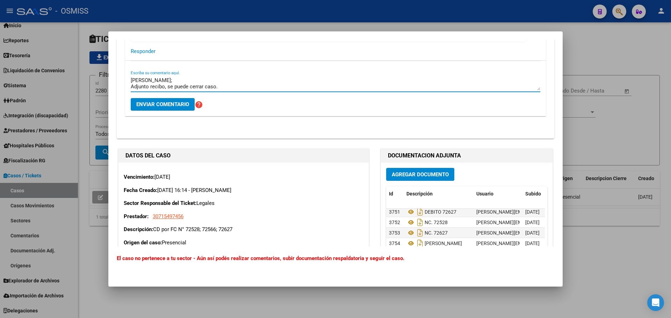
type textarea "[PERSON_NAME]; Adjunto recibo, se puede cerrar caso."
click at [157, 100] on button "Enviar comentario" at bounding box center [163, 104] width 64 height 13
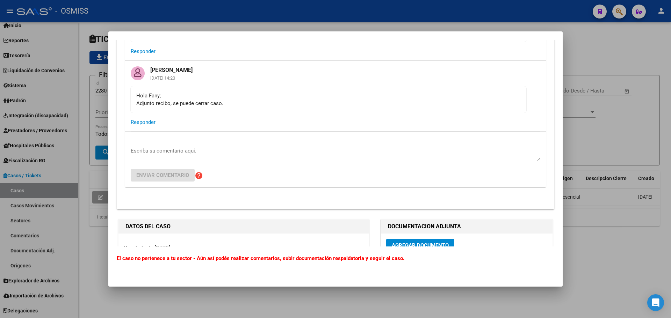
click at [617, 149] on div at bounding box center [335, 159] width 671 height 318
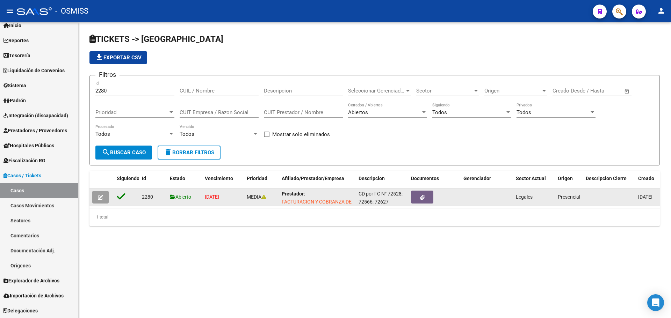
click at [105, 197] on button "button" at bounding box center [100, 197] width 16 height 13
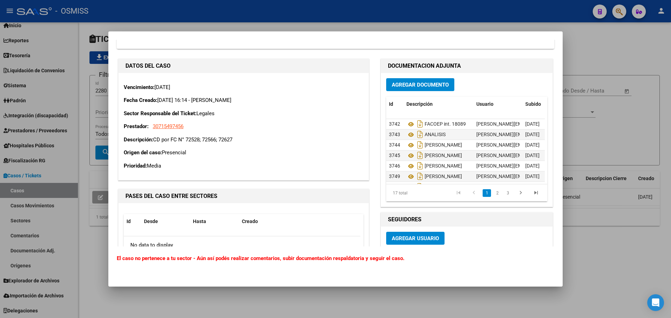
scroll to position [803, 0]
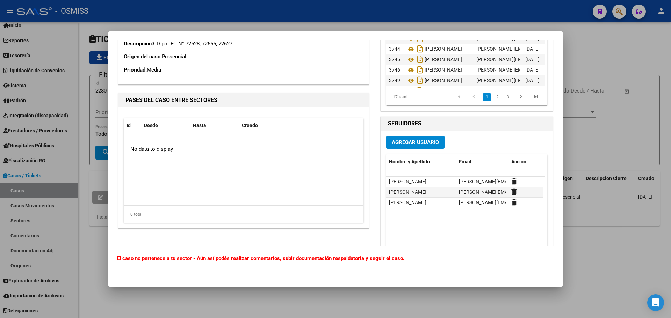
click at [632, 140] on div at bounding box center [335, 159] width 671 height 318
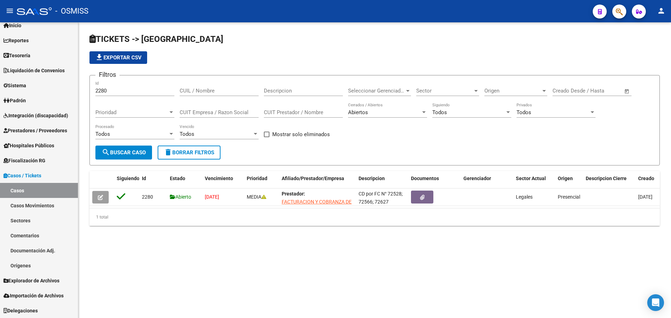
click at [313, 268] on mat-sidenav-content "TICKETS -> Casos file_download Exportar CSV Filtros 2280 Id CUIL / Nombre Descr…" at bounding box center [374, 170] width 592 height 296
drag, startPoint x: 86, startPoint y: 82, endPoint x: 0, endPoint y: 72, distance: 85.8
click at [0, 73] on mat-sidenav-container "Firma Express Inicio Calendario SSS Instructivos Contacto OS Reportes Ingresos …" at bounding box center [335, 170] width 671 height 296
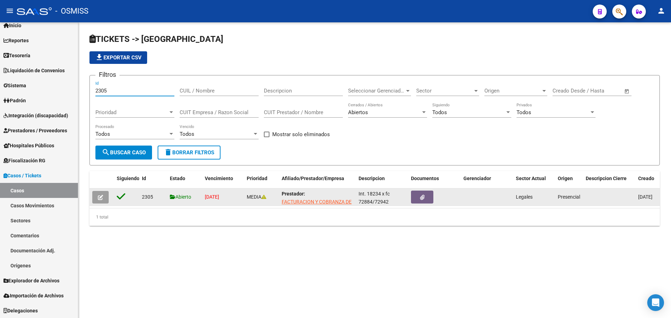
type input "2305"
click at [100, 195] on span "button" at bounding box center [100, 197] width 5 height 6
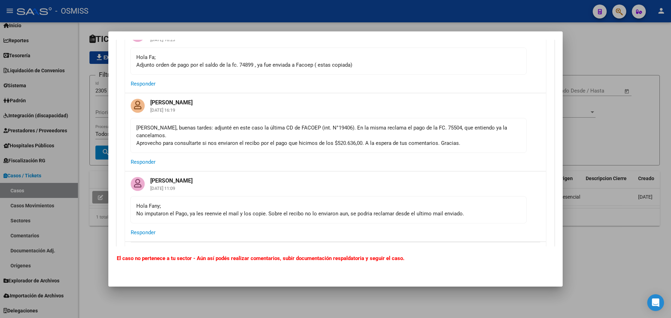
scroll to position [2110, 0]
drag, startPoint x: 257, startPoint y: 136, endPoint x: 392, endPoint y: 136, distance: 134.8
click at [392, 136] on div "[PERSON_NAME], buenas tardes: adjunté en este caso la última CD de FACOEP (int.…" at bounding box center [328, 136] width 384 height 23
click at [387, 154] on mat-card-actions "Responder" at bounding box center [335, 163] width 420 height 18
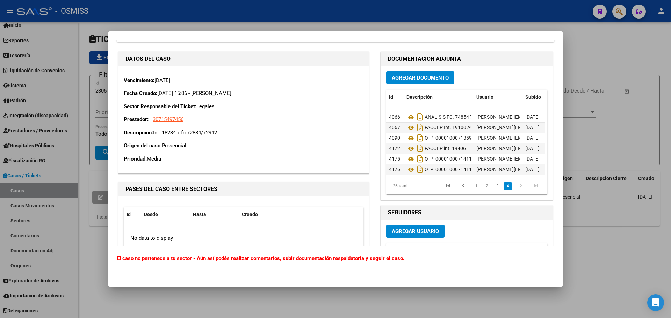
scroll to position [215, 0]
click at [406, 165] on icon at bounding box center [410, 169] width 9 height 8
click at [407, 155] on icon at bounding box center [410, 159] width 9 height 8
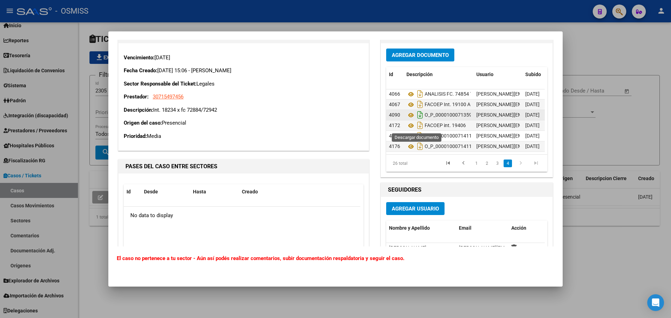
scroll to position [2424, 0]
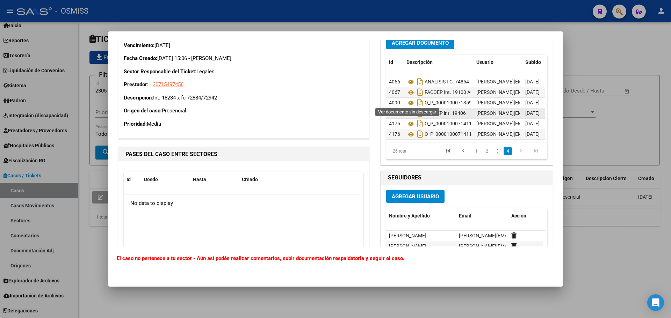
click at [406, 109] on icon at bounding box center [410, 113] width 9 height 8
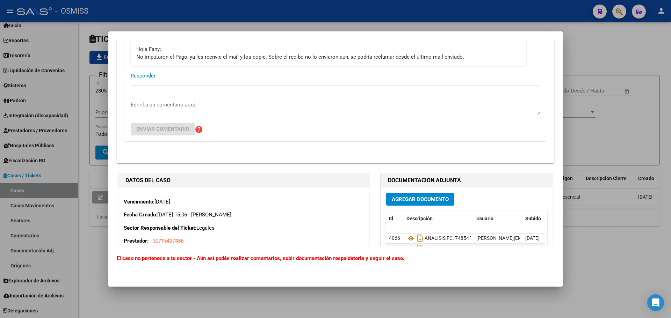
scroll to position [2319, 0]
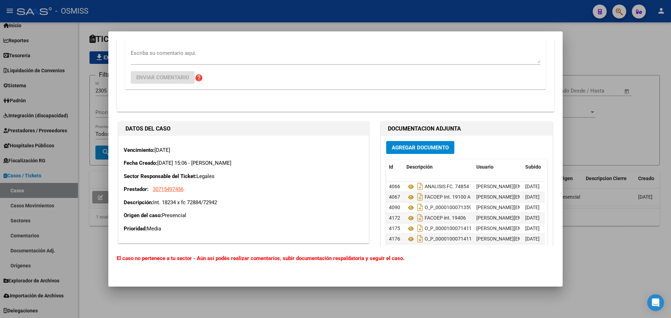
click at [431, 145] on span "Agregar Documento" at bounding box center [420, 148] width 57 height 6
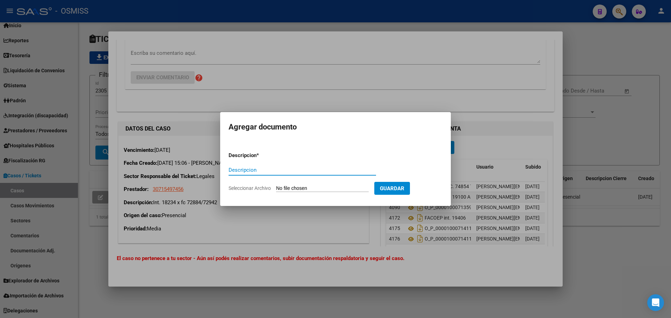
type input "F"
type input "RECIBO FC. VARIAS"
type input "C:\fakepath\FC. VARIAS FACOEP R. 37352.pdf"
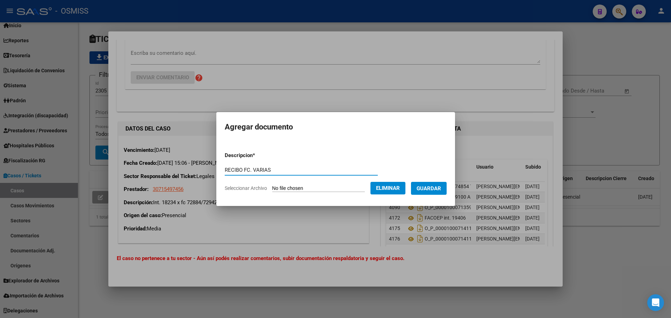
click at [437, 188] on span "Guardar" at bounding box center [428, 188] width 24 height 6
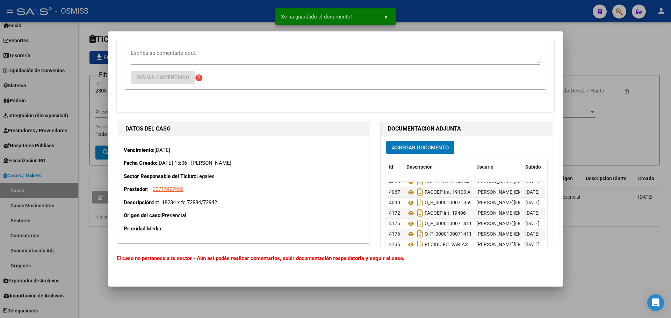
click at [172, 49] on textarea "Escriba su comentario aquí." at bounding box center [335, 56] width 409 height 14
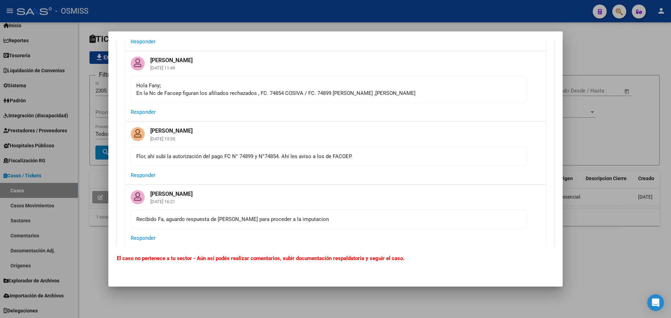
scroll to position [1886, 0]
type textarea "[PERSON_NAME]; Adjunto recibo, se puede cerrar caso."
drag, startPoint x: 238, startPoint y: 145, endPoint x: 275, endPoint y: 155, distance: 38.0
click at [271, 152] on div "Flor, ahí subí la autorización del pago FC N° 74899 y N°74854. Ahí les aviso a …" at bounding box center [328, 156] width 384 height 8
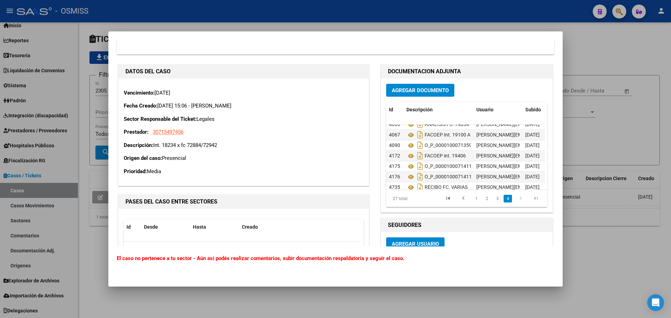
scroll to position [2375, 0]
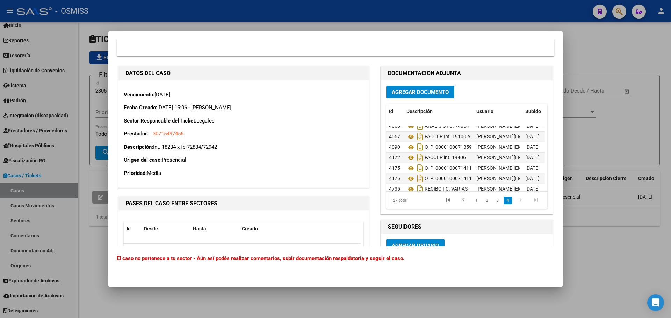
click at [417, 89] on span "Agregar Documento" at bounding box center [420, 92] width 57 height 6
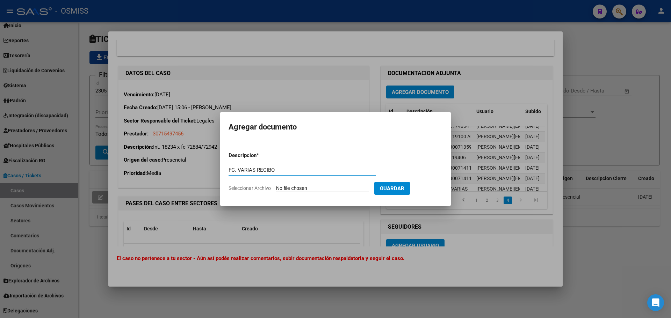
type input "FC. VARIAS RECIBO"
click at [312, 191] on input "Seleccionar Archivo" at bounding box center [322, 188] width 93 height 7
type input "C:\fakepath\FC. VARIAS FACOEP R. 36911.pdf"
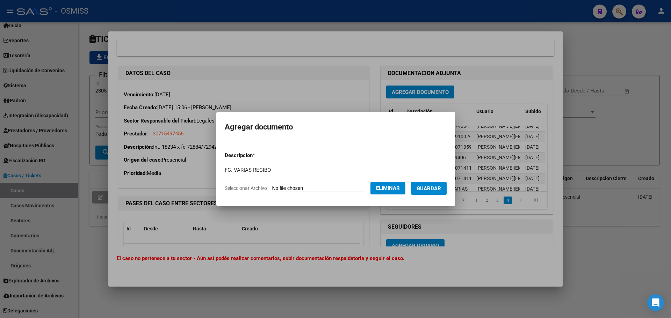
click at [434, 184] on button "Guardar" at bounding box center [429, 188] width 36 height 13
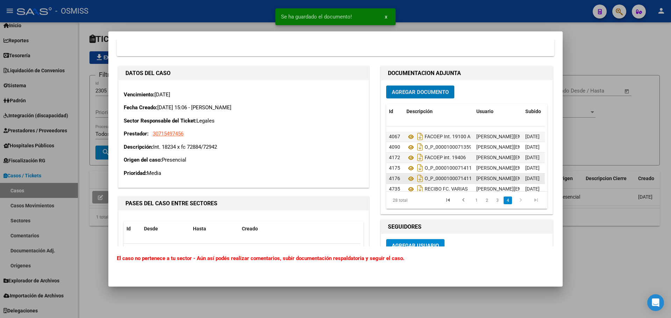
scroll to position [236, 0]
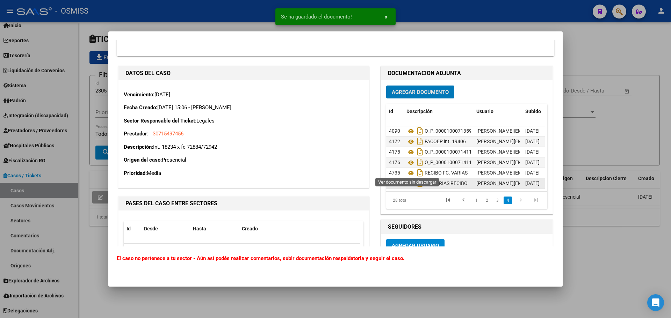
click at [407, 180] on icon at bounding box center [410, 184] width 9 height 8
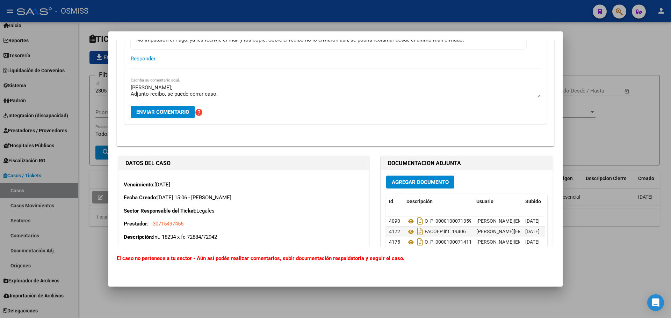
scroll to position [2284, 0]
click at [164, 85] on textarea "[PERSON_NAME]; Adjunto recibo, se puede cerrar caso." at bounding box center [335, 91] width 409 height 14
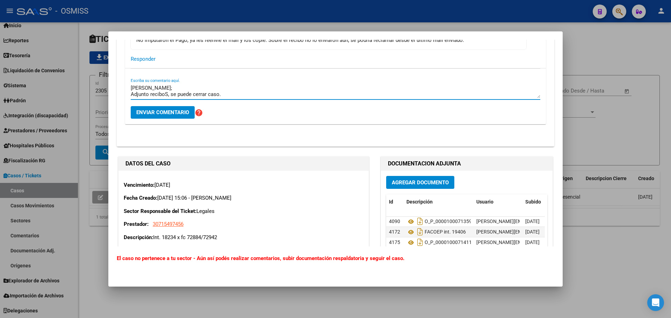
type textarea "[PERSON_NAME]; Adjunto reciboS, se puede cerrar caso."
click at [162, 106] on button "Enviar comentario" at bounding box center [163, 112] width 64 height 13
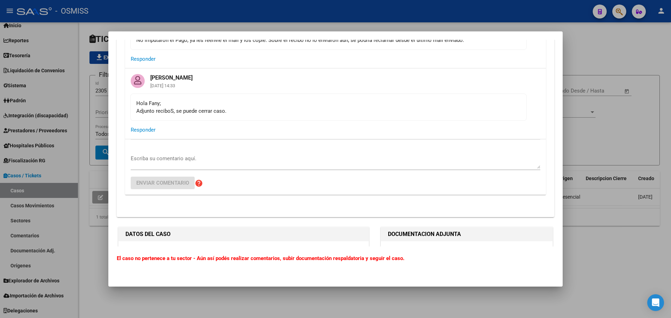
click at [613, 149] on div at bounding box center [335, 159] width 671 height 318
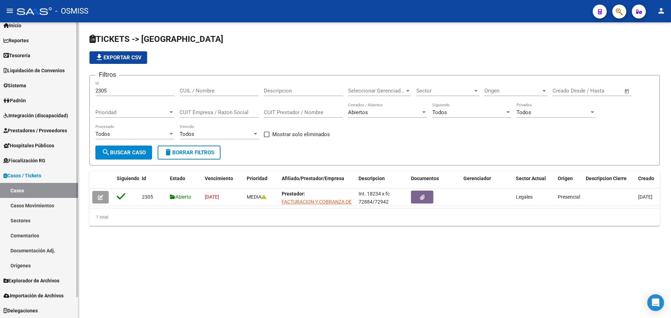
drag, startPoint x: 144, startPoint y: 93, endPoint x: 16, endPoint y: 80, distance: 128.5
click at [16, 80] on mat-sidenav-container "Firma Express Inicio Calendario SSS Instructivos Contacto OS Reportes Ingresos …" at bounding box center [335, 170] width 671 height 296
type input "2329"
click at [119, 155] on span "search Buscar Caso" at bounding box center [124, 152] width 44 height 6
click at [122, 147] on button "search Buscar Caso" at bounding box center [123, 153] width 57 height 14
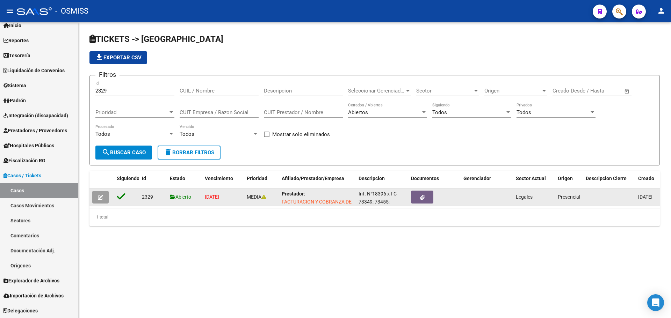
click at [98, 196] on icon "button" at bounding box center [100, 197] width 5 height 5
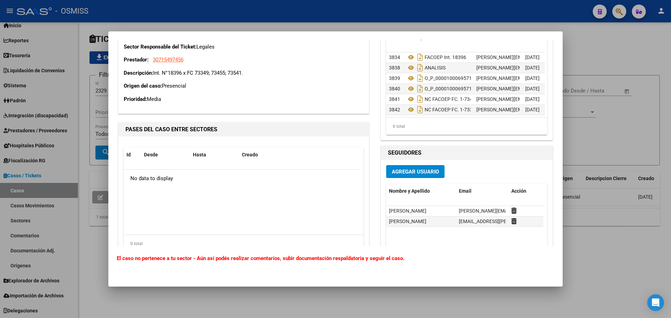
scroll to position [380, 0]
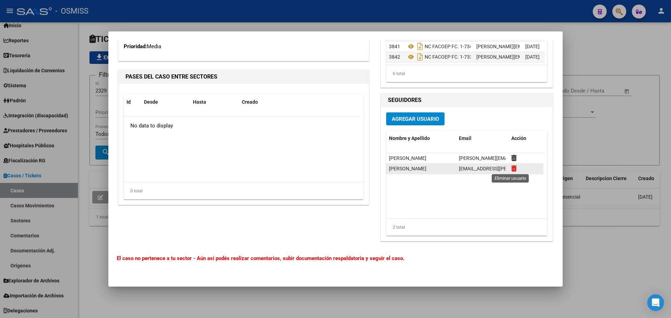
click at [512, 168] on icon at bounding box center [513, 168] width 5 height 7
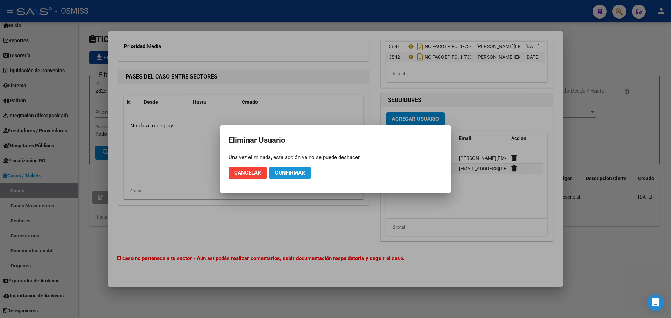
click at [297, 171] on span "Confirmar" at bounding box center [290, 173] width 30 height 6
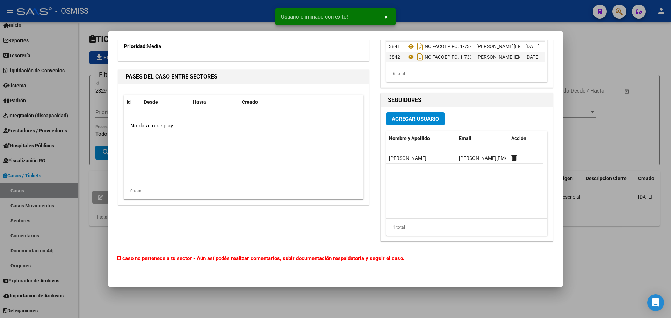
click at [418, 126] on div "Agregar Usuario Nombre y Apellido Email Acción [PERSON_NAME].[PERSON_NAME]@[DOM…" at bounding box center [466, 173] width 161 height 123
click at [415, 119] on span "Agregar Usuario" at bounding box center [415, 119] width 47 height 6
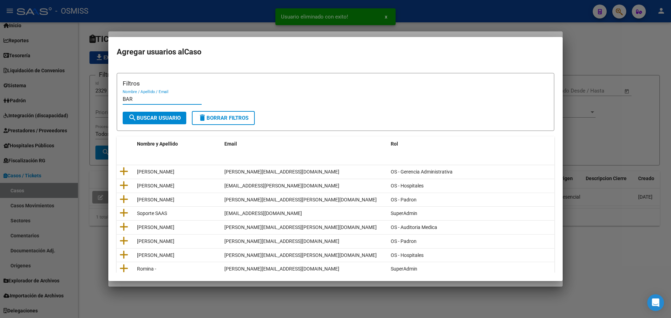
type input "BAR"
click at [138, 122] on button "search Buscar Usuario" at bounding box center [155, 118] width 64 height 13
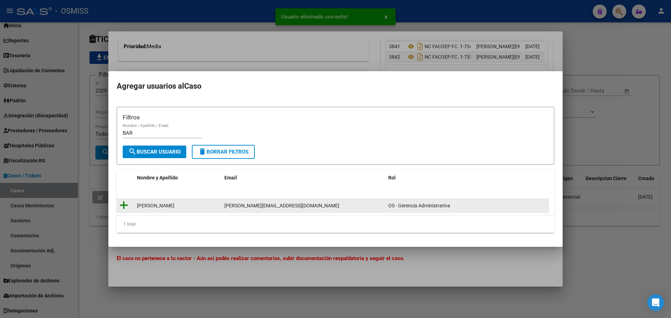
click at [125, 206] on icon at bounding box center [123, 205] width 9 height 10
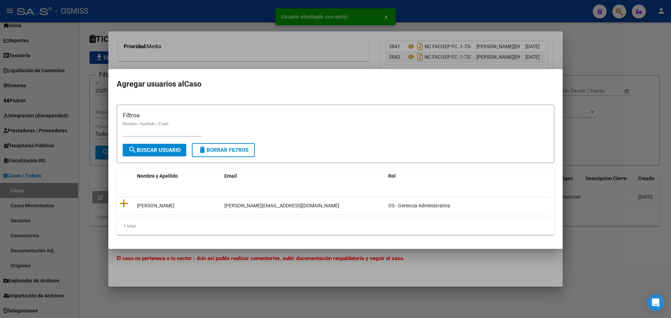
click at [139, 130] on div "Filtros Nombre / Apellido / Email" at bounding box center [335, 127] width 425 height 32
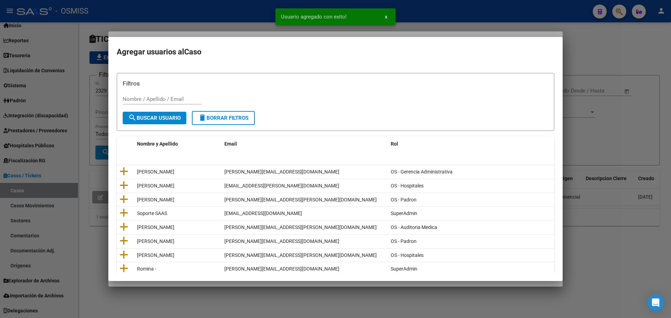
click at [137, 99] on input "Nombre / Apellido / Email" at bounding box center [162, 99] width 79 height 6
type input "LUD"
click at [137, 120] on span "search Buscar Usuario" at bounding box center [154, 118] width 52 height 6
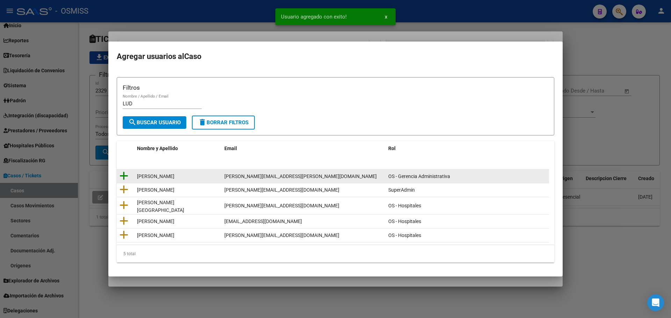
click at [123, 177] on icon at bounding box center [123, 176] width 9 height 10
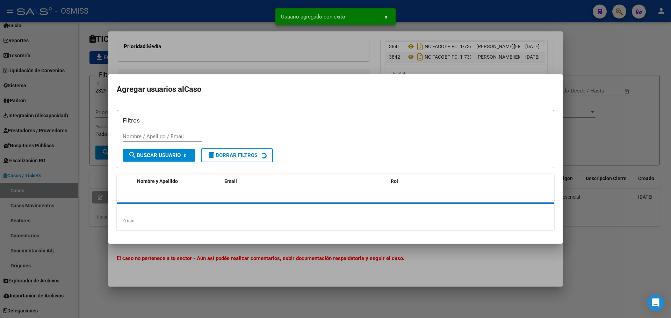
click at [100, 178] on div at bounding box center [335, 159] width 671 height 318
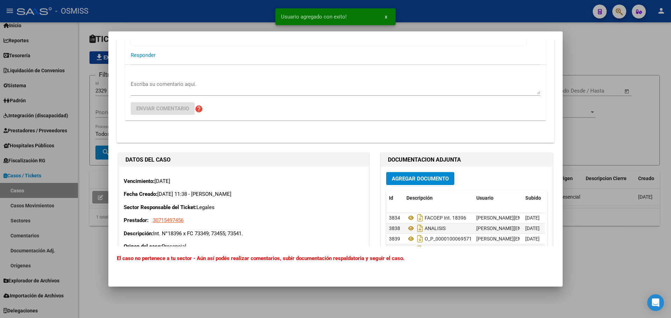
scroll to position [65, 0]
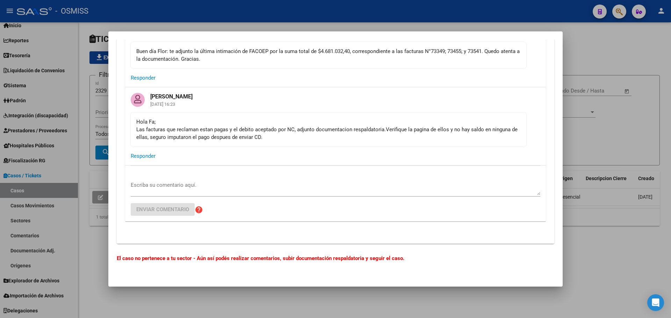
click at [405, 134] on div "Hola Fa; Las facturas que reclaman estan pagas y el debito aceptado por NC, adj…" at bounding box center [328, 129] width 384 height 23
click at [270, 140] on div "Hola Fa; Las facturas que reclaman estan pagas y el debito aceptado por NC, adj…" at bounding box center [328, 129] width 384 height 23
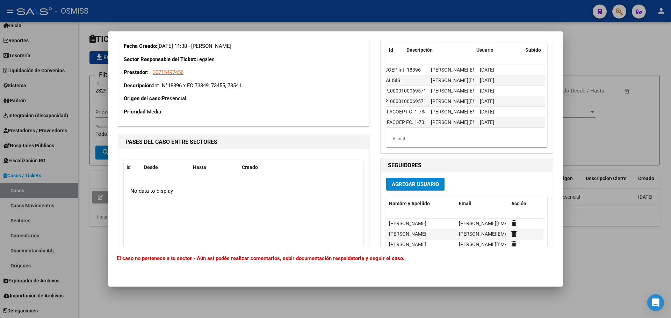
scroll to position [0, 0]
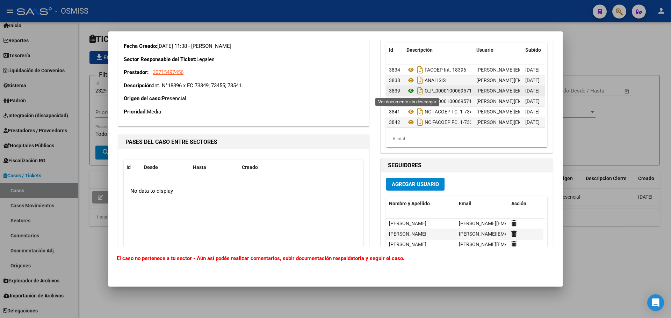
click at [408, 91] on icon at bounding box center [410, 91] width 9 height 8
click at [408, 90] on icon at bounding box center [410, 91] width 9 height 8
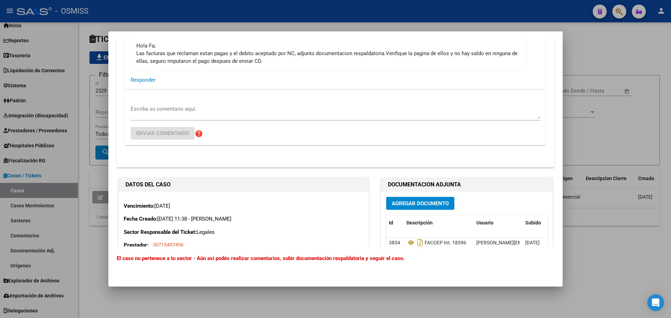
scroll to position [140, 0]
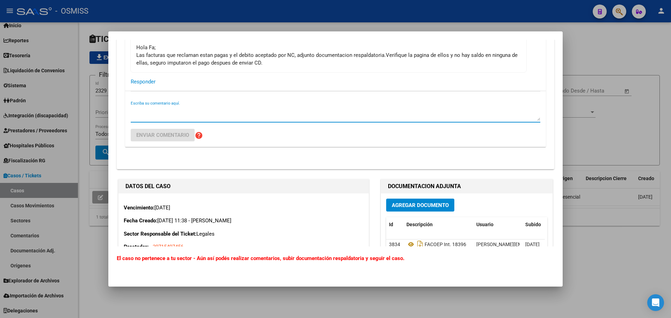
click at [205, 111] on textarea "Escriba su comentario aquí." at bounding box center [335, 114] width 409 height 14
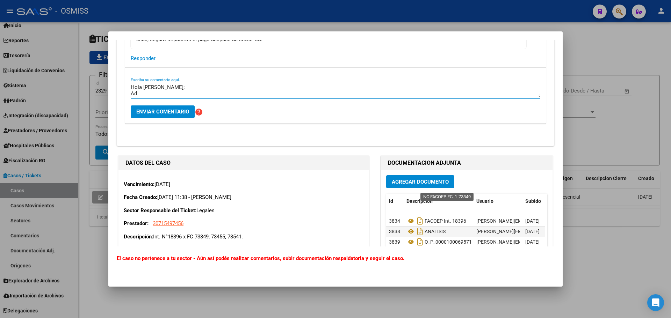
scroll to position [314, 0]
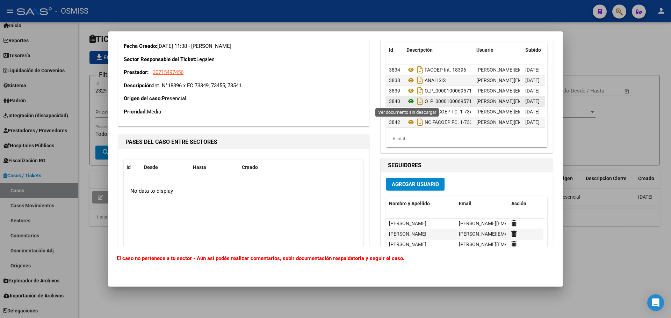
click at [407, 102] on icon at bounding box center [410, 101] width 9 height 8
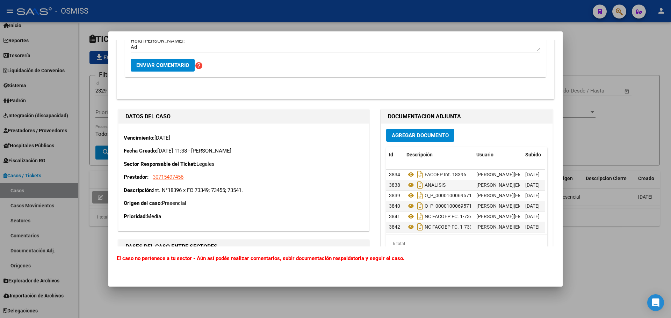
scroll to position [140, 0]
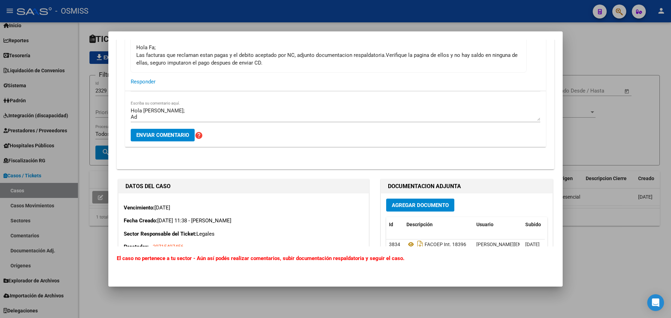
click at [150, 117] on textarea "Hola [PERSON_NAME]; Ad" at bounding box center [335, 114] width 409 height 14
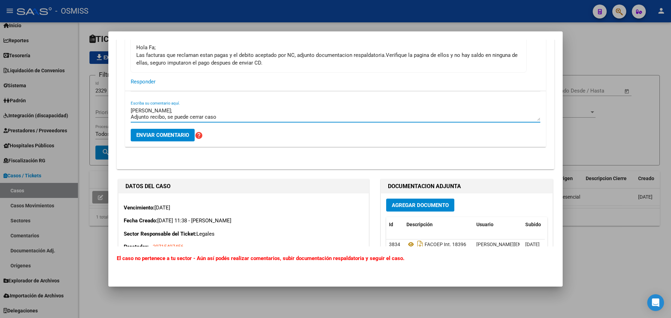
type textarea "[PERSON_NAME]; Adjunto recibo, se puede cerrar caso"
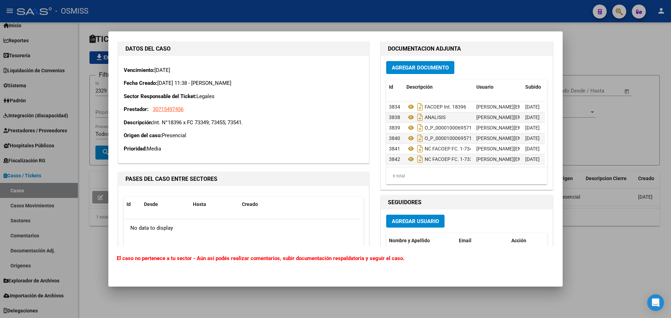
scroll to position [279, 0]
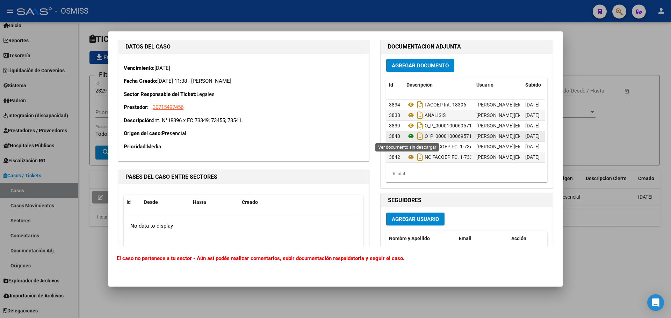
click at [408, 135] on icon at bounding box center [410, 136] width 9 height 8
click at [397, 72] on button "Agregar Documento" at bounding box center [420, 65] width 68 height 13
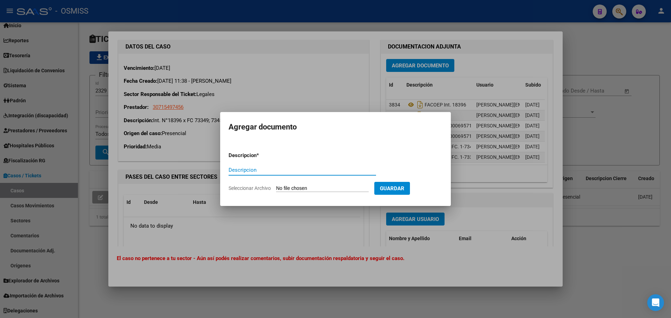
type input "r"
type input "RECIBO"
click at [326, 186] on input "Seleccionar Archivo" at bounding box center [322, 188] width 93 height 7
type input "C:\fakepath\FC VARIAS FACOEP R35552.pdf"
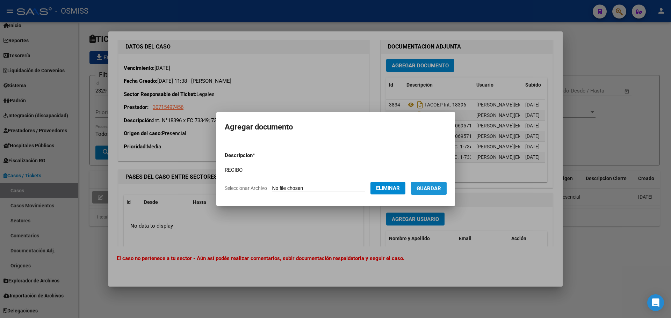
click at [424, 186] on span "Guardar" at bounding box center [428, 188] width 24 height 6
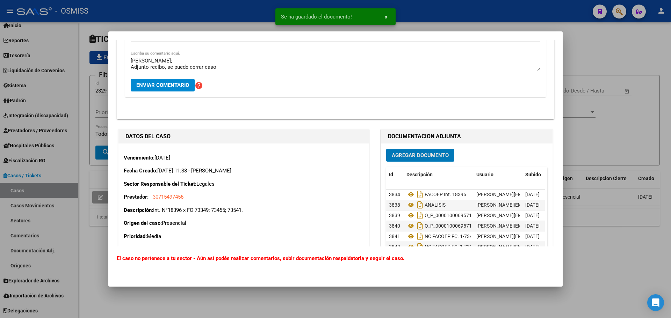
scroll to position [175, 0]
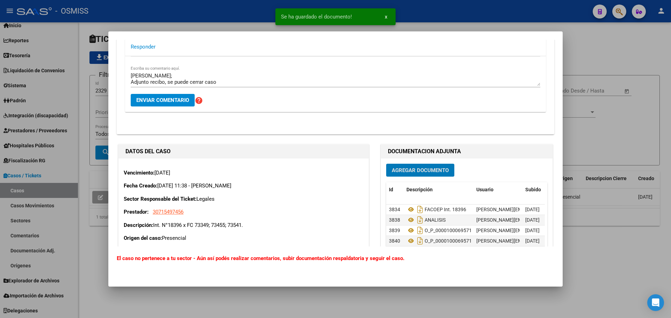
click at [146, 99] on span "Enviar comentario" at bounding box center [162, 100] width 53 height 6
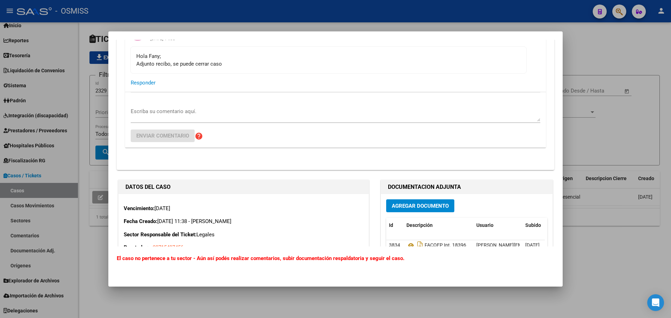
scroll to position [279, 0]
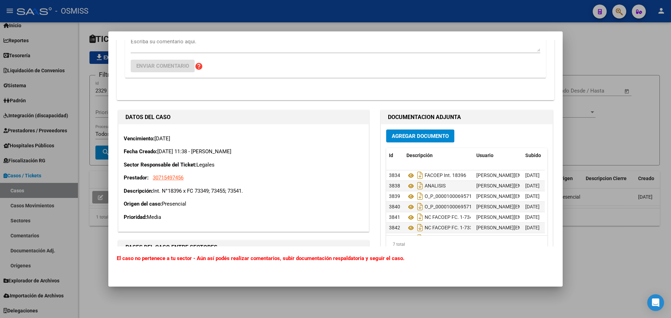
click at [614, 155] on div at bounding box center [335, 159] width 671 height 318
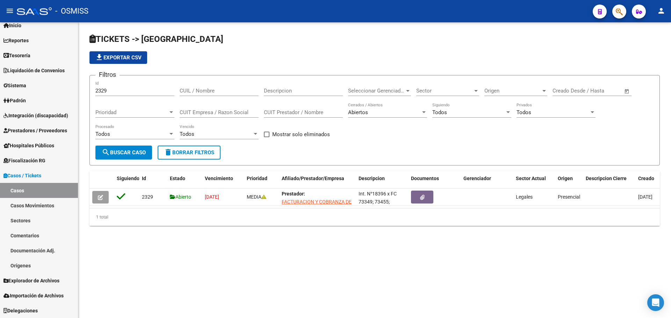
click at [500, 272] on mat-sidenav-content "TICKETS -> Casos file_download Exportar CSV Filtros 2329 Id CUIL / Nombre Descr…" at bounding box center [374, 170] width 592 height 296
click at [511, 273] on mat-sidenav-content "TICKETS -> Casos file_download Exportar CSV Filtros 2329 Id CUIL / Nombre Descr…" at bounding box center [374, 170] width 592 height 296
click at [124, 93] on div "2329 Id" at bounding box center [134, 88] width 79 height 15
drag, startPoint x: 107, startPoint y: 91, endPoint x: 0, endPoint y: 91, distance: 107.2
click at [0, 91] on mat-sidenav-container "Firma Express Inicio Calendario SSS Instructivos Contacto OS Reportes Ingresos …" at bounding box center [335, 170] width 671 height 296
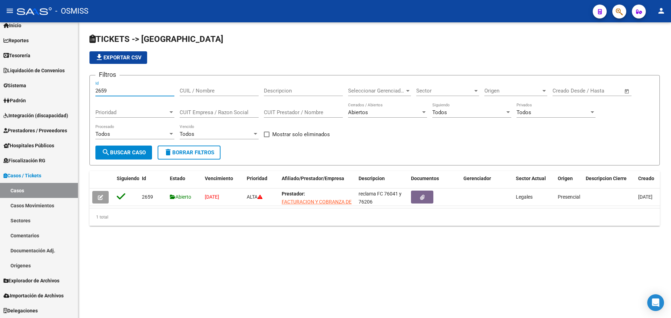
type input "2659"
click at [247, 265] on mat-sidenav-content "TICKETS -> Casos file_download Exportar CSV Filtros 2659 Id CUIL / Nombre Descr…" at bounding box center [374, 170] width 592 height 296
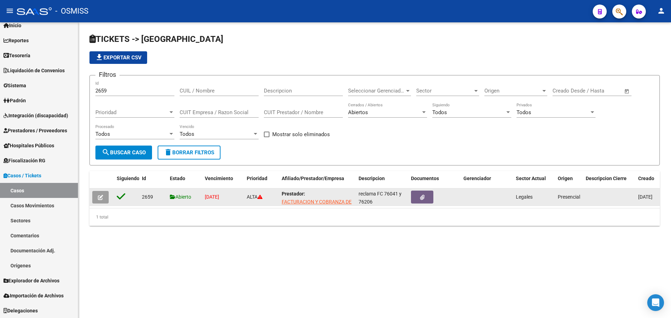
click at [103, 194] on button "button" at bounding box center [100, 197] width 16 height 13
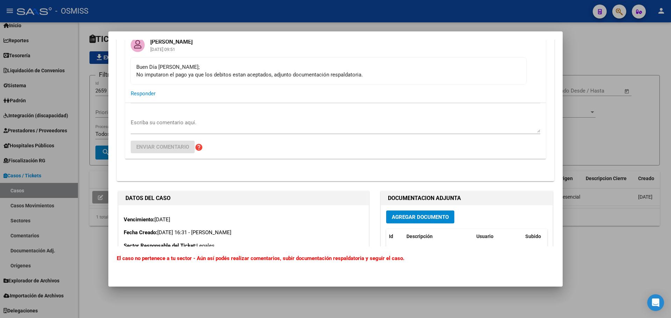
scroll to position [58, 0]
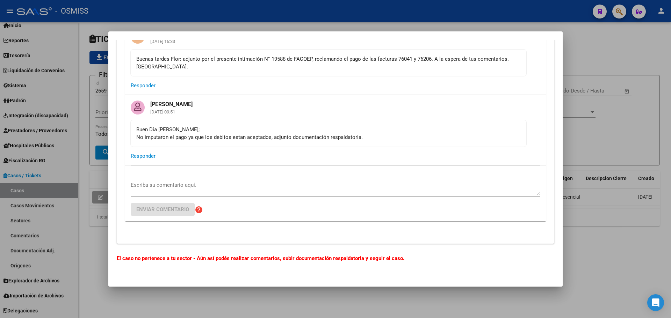
drag, startPoint x: 276, startPoint y: 136, endPoint x: 390, endPoint y: 138, distance: 113.5
click at [390, 138] on div "Buen Día [PERSON_NAME]; No imputaron el pago ya que los debitos estan aceptados…" at bounding box center [328, 133] width 384 height 15
click at [386, 131] on div "Buen Día [PERSON_NAME]; No imputaron el pago ya que los debitos estan aceptados…" at bounding box center [328, 133] width 384 height 15
click at [436, 102] on mat-card-header "[PERSON_NAME] [DATE] 09:51" at bounding box center [335, 107] width 420 height 25
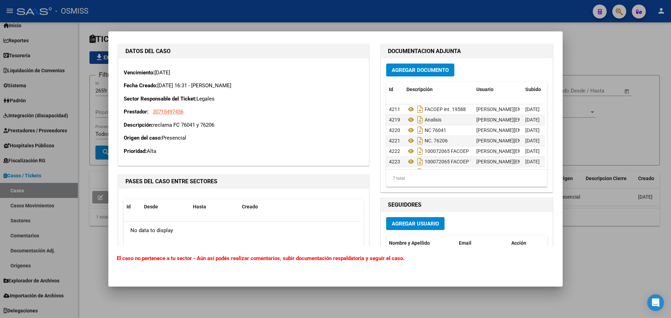
scroll to position [16, 0]
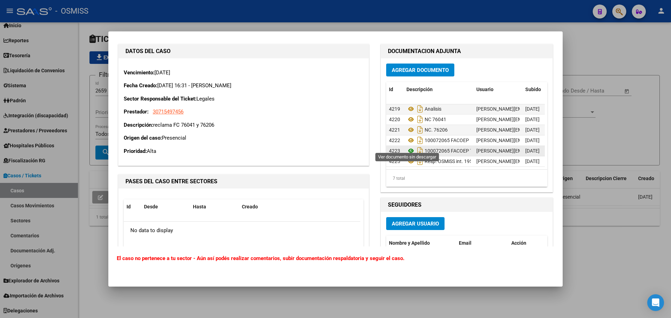
click at [406, 147] on icon at bounding box center [410, 151] width 9 height 8
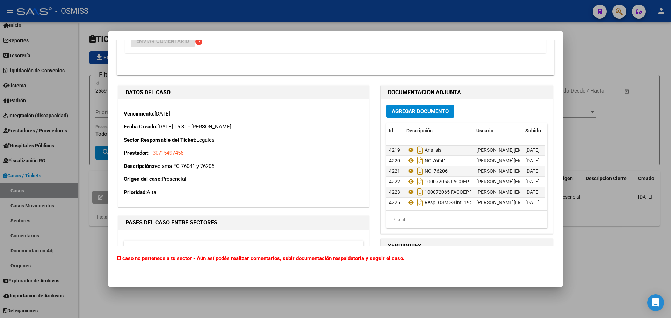
scroll to position [162, 0]
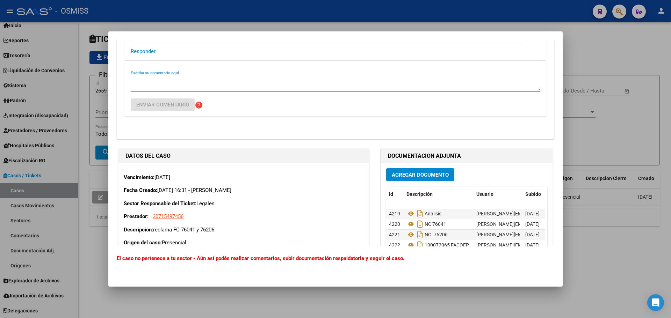
click at [199, 87] on textarea "Escriba su comentario aquí." at bounding box center [335, 83] width 409 height 14
type textarea "[PERSON_NAME]; Adjunto recibo, cerrar caso."
click at [419, 174] on span "Agregar Documento" at bounding box center [420, 175] width 57 height 6
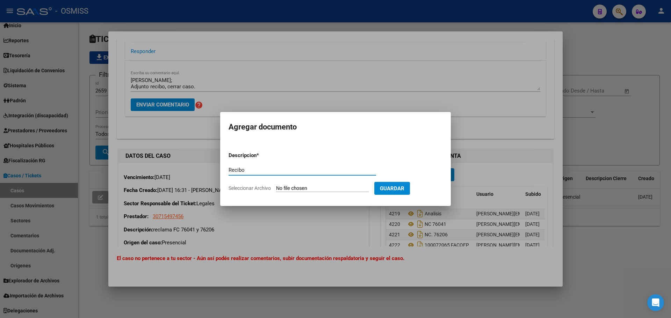
type input "Recibo"
click at [312, 189] on input "Seleccionar Archivo" at bounding box center [322, 188] width 93 height 7
type input "C:\fakepath\FC VARIAS FACOEP RC37450.pdf"
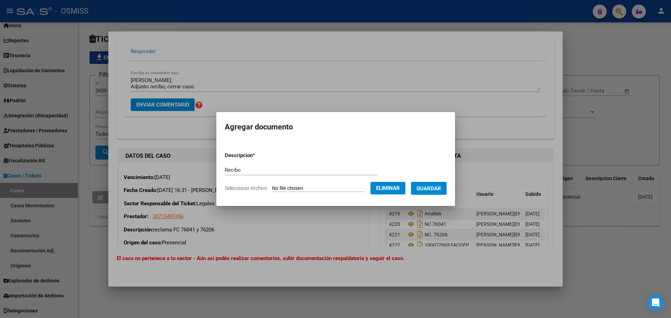
click at [437, 192] on button "Guardar" at bounding box center [429, 188] width 36 height 13
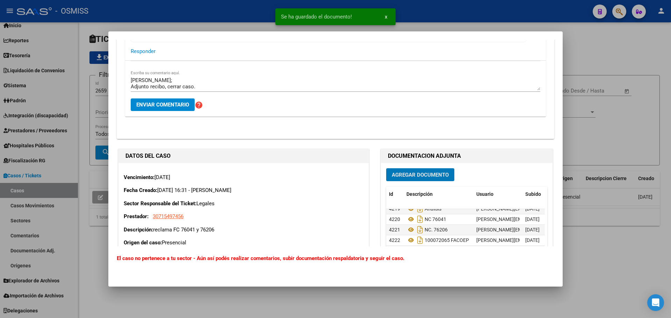
click at [152, 103] on span "Enviar comentario" at bounding box center [162, 105] width 53 height 6
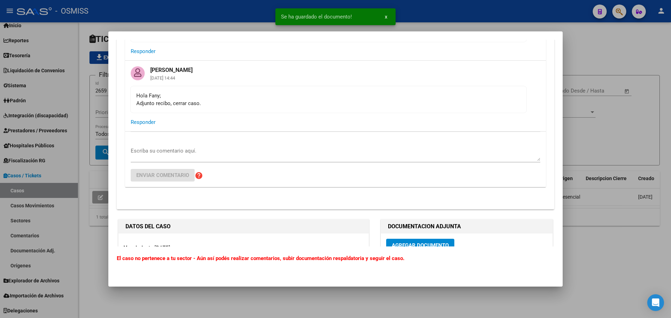
click at [600, 126] on div at bounding box center [335, 159] width 671 height 318
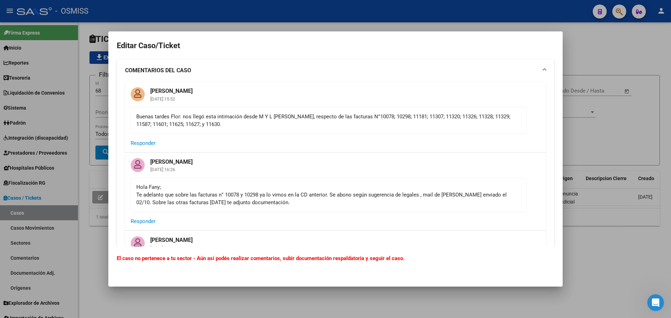
scroll to position [873, 0]
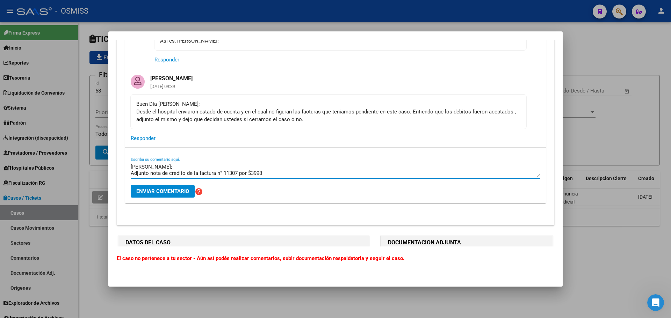
click at [629, 142] on div at bounding box center [335, 159] width 671 height 318
